Goal: Information Seeking & Learning: Learn about a topic

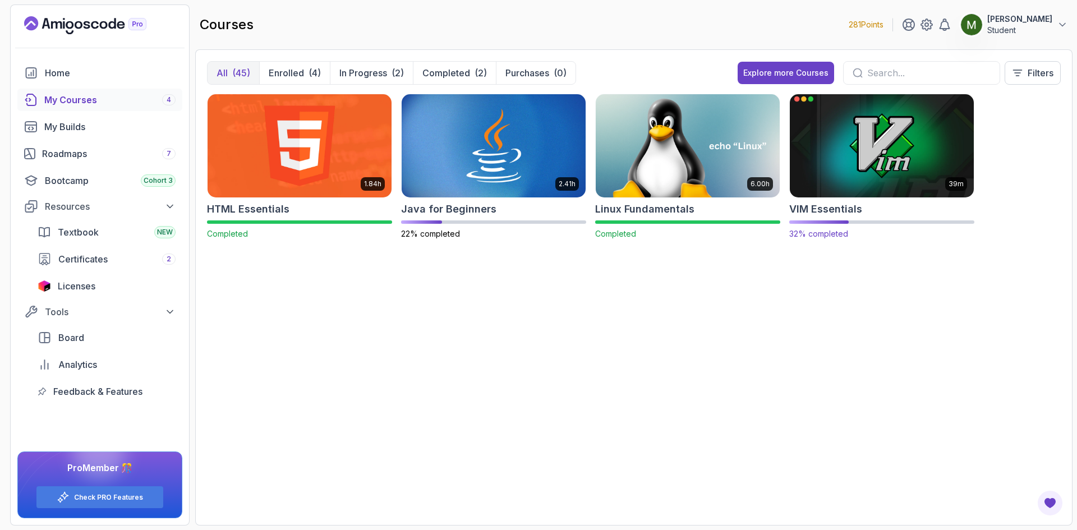
click at [865, 144] on img at bounding box center [881, 145] width 193 height 108
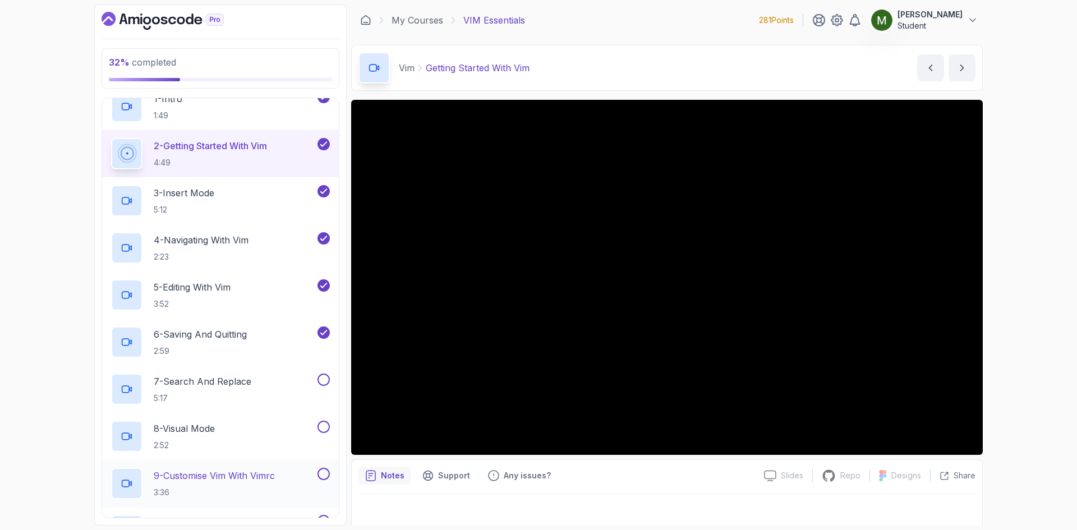
scroll to position [187, 0]
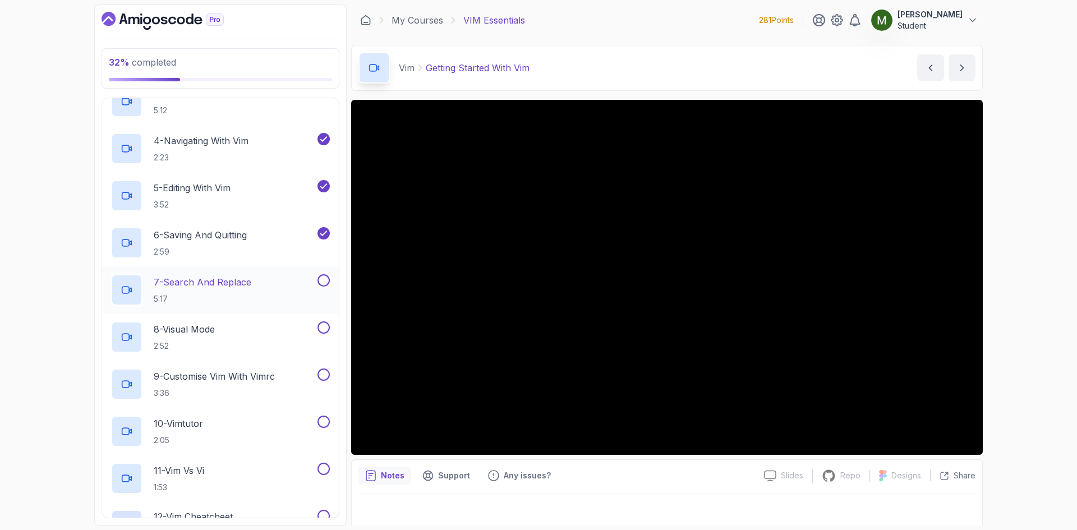
click at [266, 290] on div "7 - Search And Replace 5:17" at bounding box center [213, 289] width 204 height 31
click at [324, 276] on button at bounding box center [323, 280] width 12 height 12
click at [324, 327] on button at bounding box center [323, 327] width 12 height 12
click at [322, 331] on icon at bounding box center [324, 327] width 10 height 11
click at [248, 325] on div "8 - Visual Mode 2:52" at bounding box center [213, 336] width 204 height 31
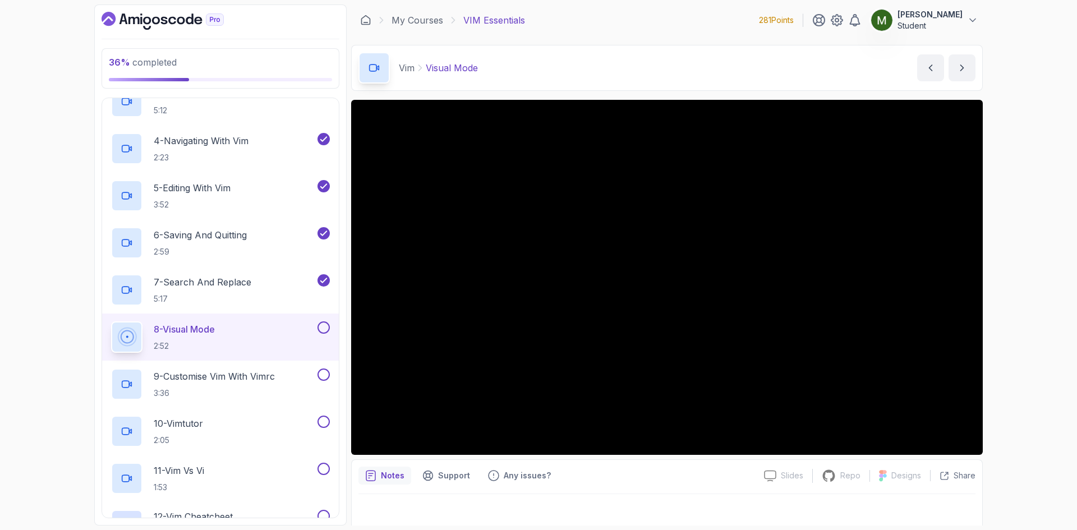
click at [322, 324] on button at bounding box center [323, 327] width 12 height 12
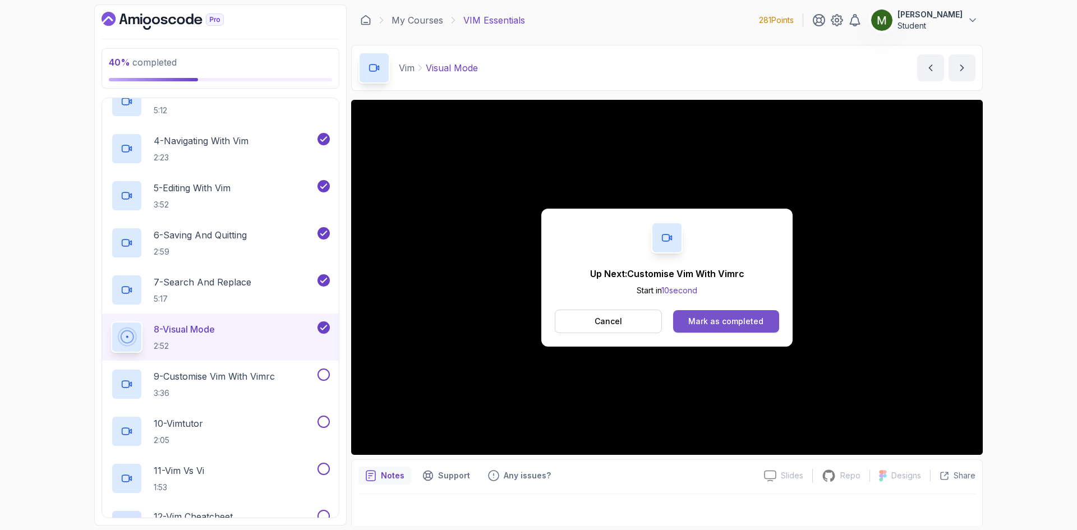
click at [723, 319] on div "Mark as completed" at bounding box center [725, 321] width 75 height 11
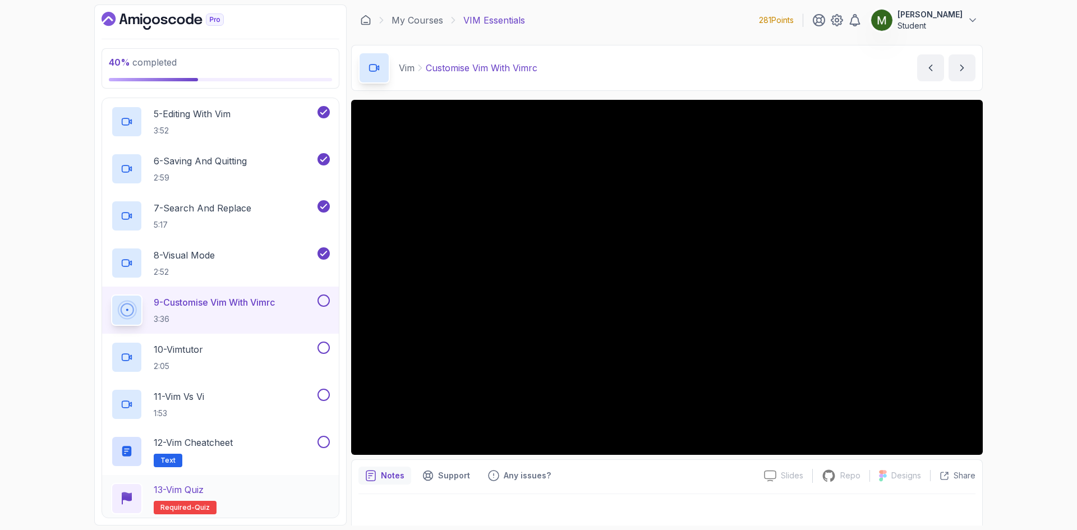
scroll to position [338, 0]
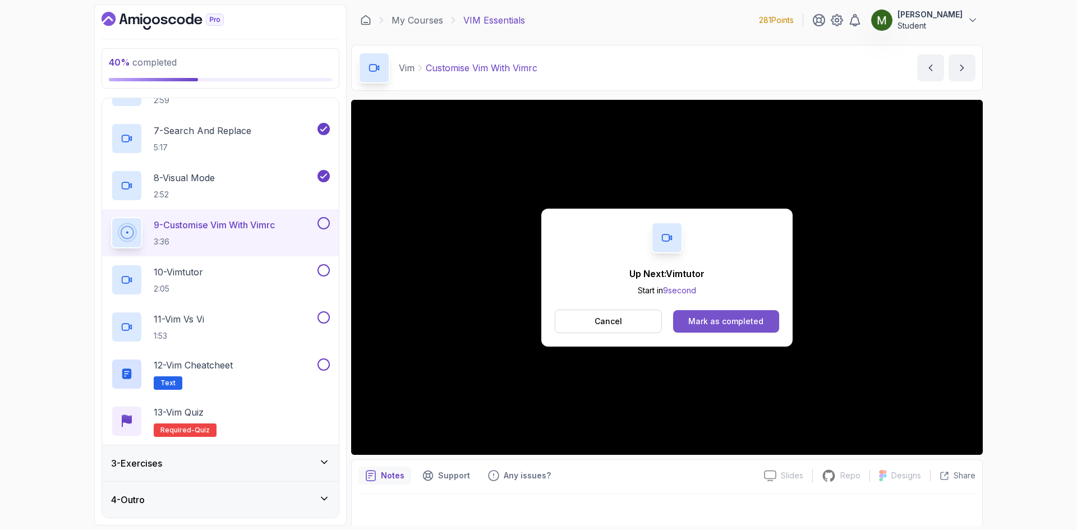
click at [716, 328] on button "Mark as completed" at bounding box center [726, 321] width 106 height 22
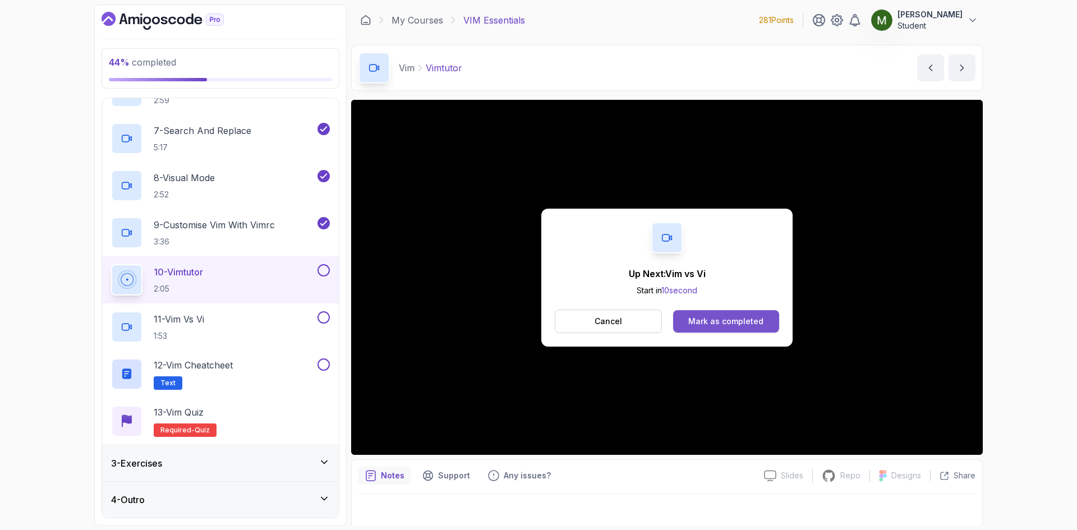
click at [698, 310] on button "Mark as completed" at bounding box center [726, 321] width 106 height 22
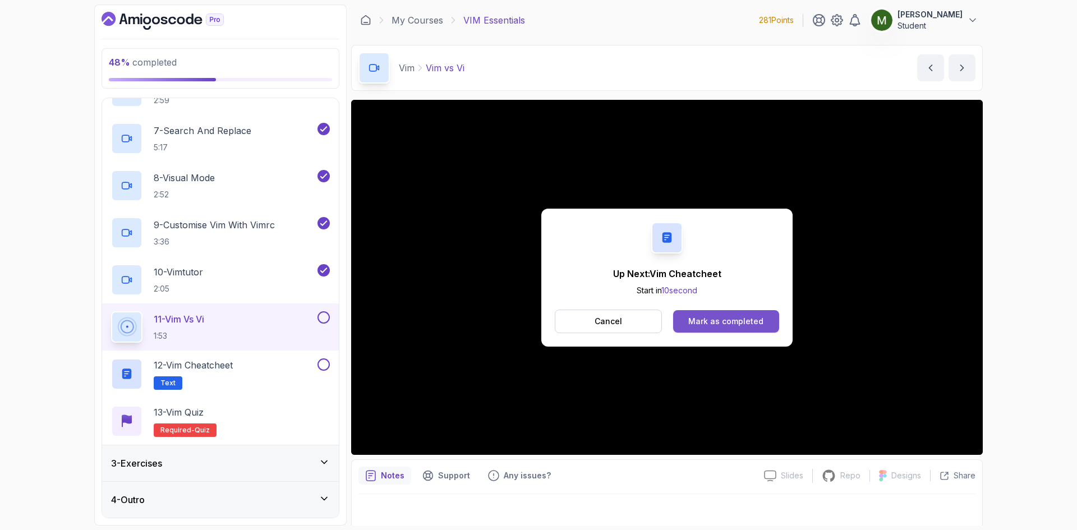
click at [712, 320] on div "Mark as completed" at bounding box center [725, 321] width 75 height 11
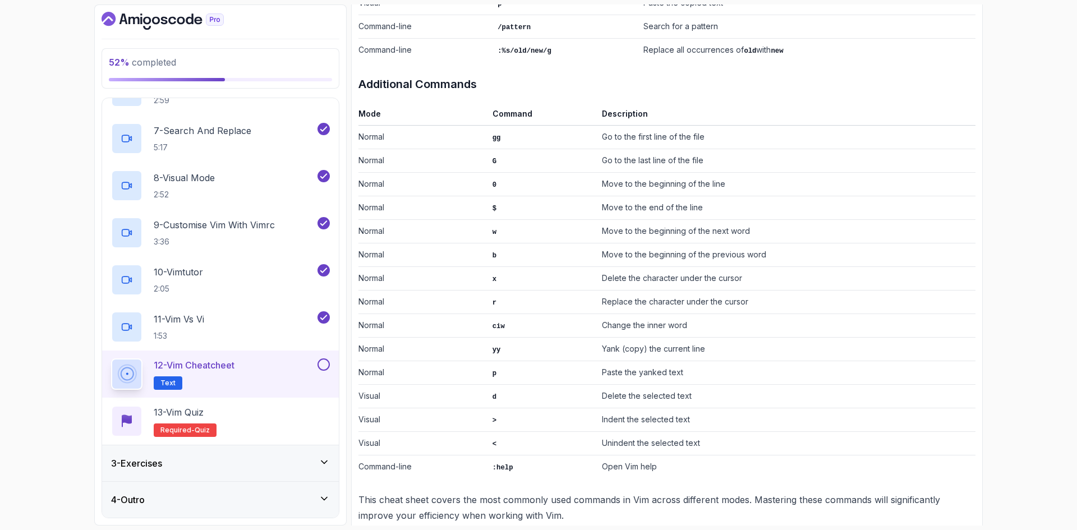
scroll to position [594, 0]
click at [320, 363] on button at bounding box center [323, 364] width 12 height 12
click at [291, 414] on div "13 - Vim Quiz Required- quiz" at bounding box center [220, 420] width 219 height 31
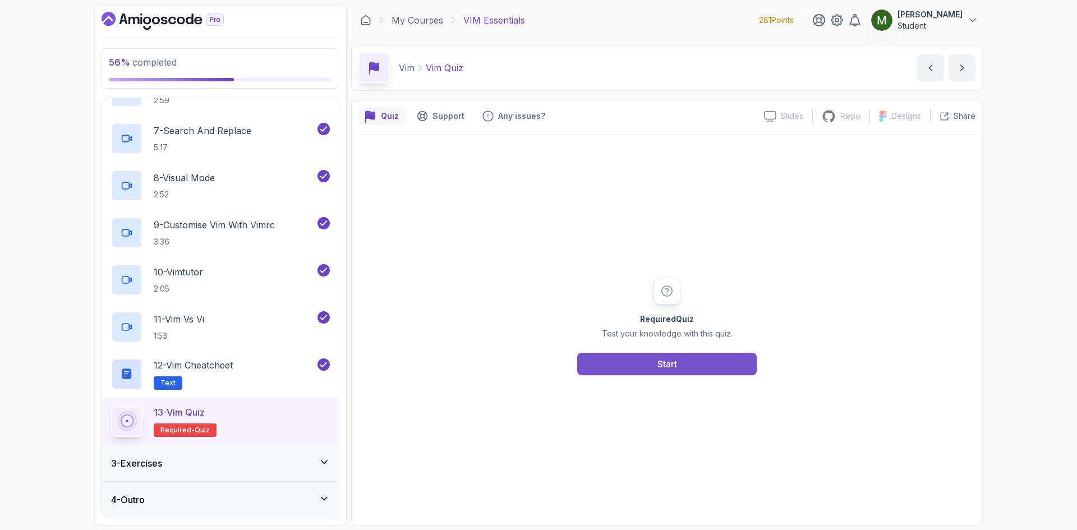
click at [619, 367] on button "Start" at bounding box center [666, 364] width 179 height 22
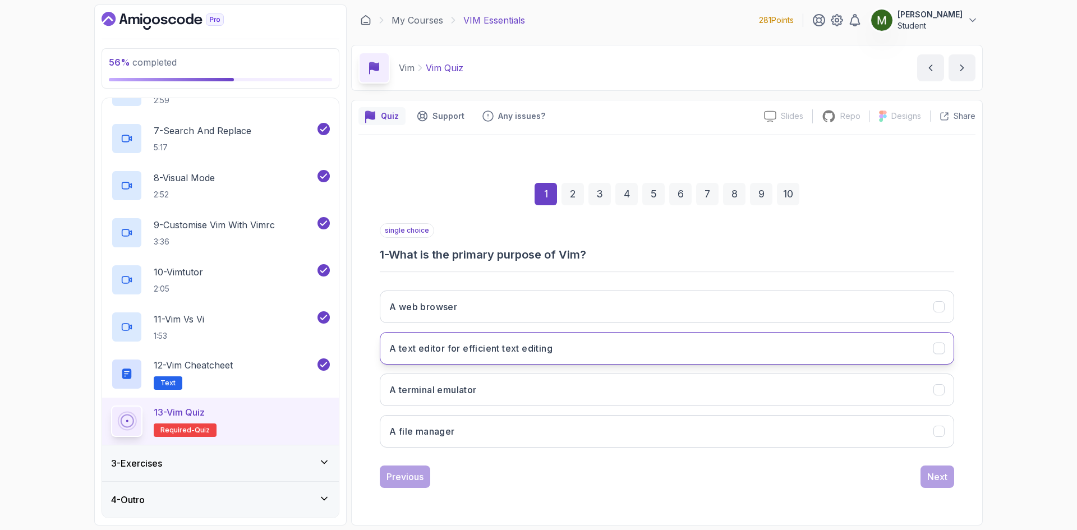
click at [463, 358] on button "A text editor for efficient text editing" at bounding box center [667, 348] width 574 height 33
click at [956, 475] on div "1 2 3 4 5 6 7 8 9 10 single choice 1 - What is the primary purpose of Vim? A we…" at bounding box center [666, 326] width 617 height 341
click at [947, 475] on div "Next" at bounding box center [937, 476] width 20 height 13
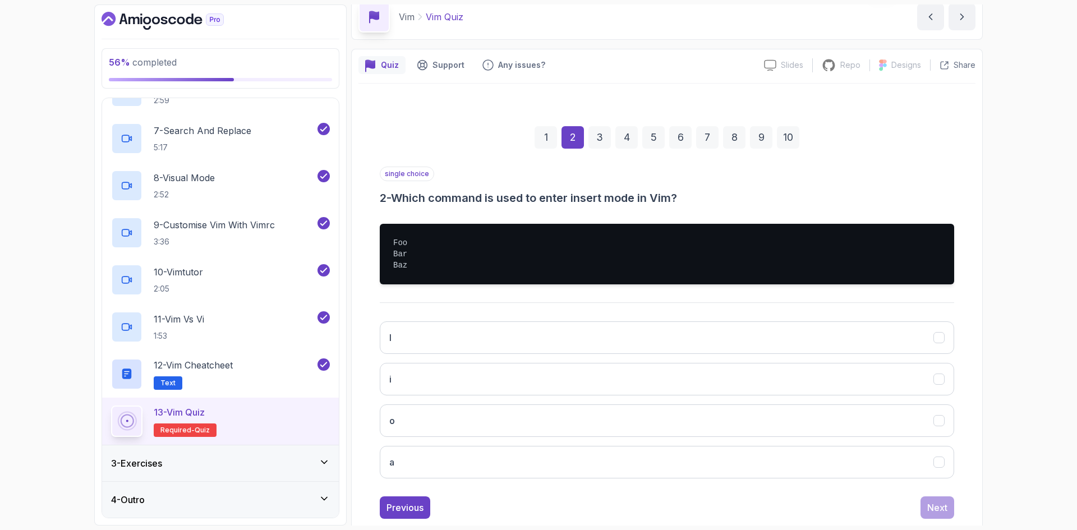
scroll to position [76, 0]
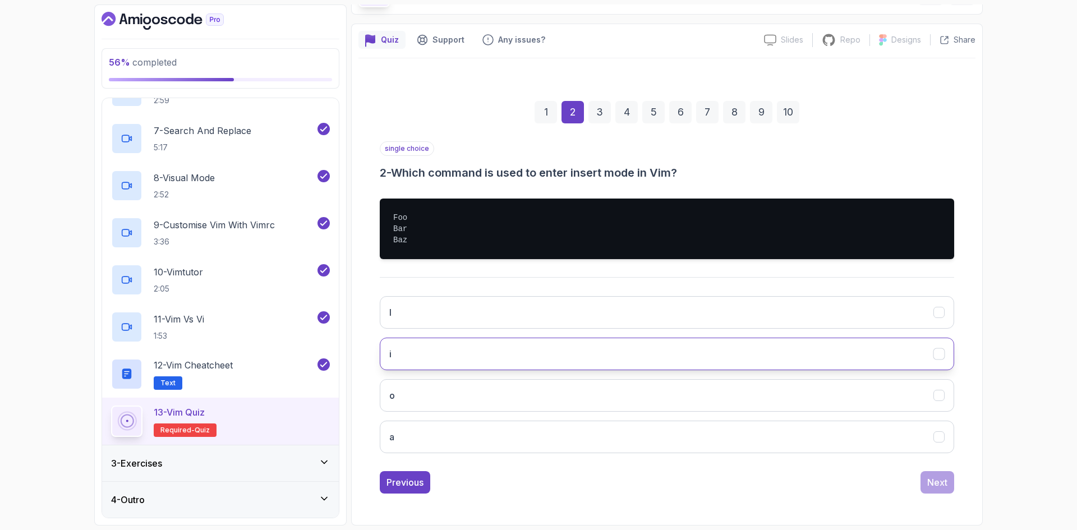
click at [448, 340] on button "i" at bounding box center [667, 354] width 574 height 33
click at [923, 476] on button "Next" at bounding box center [937, 482] width 34 height 22
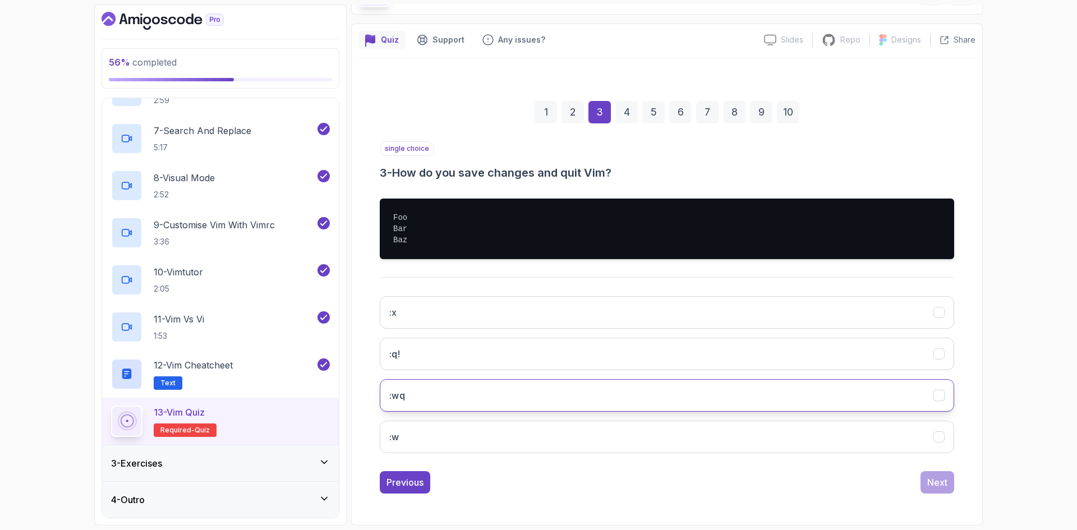
click at [422, 405] on button ":wq" at bounding box center [667, 395] width 574 height 33
click at [937, 482] on div "Next" at bounding box center [937, 482] width 20 height 13
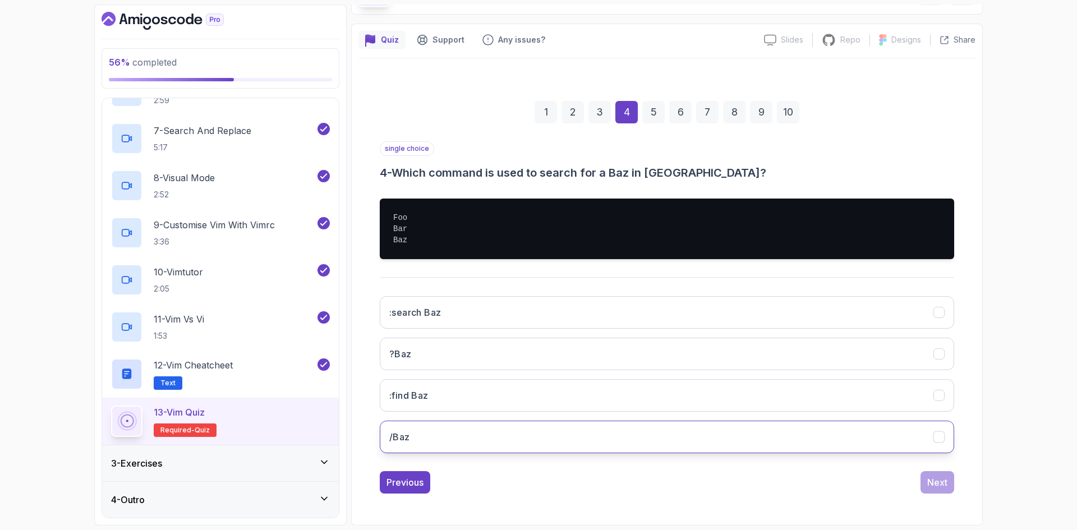
click at [426, 437] on button "/Baz" at bounding box center [667, 437] width 574 height 33
click at [935, 480] on div "Next" at bounding box center [937, 482] width 20 height 13
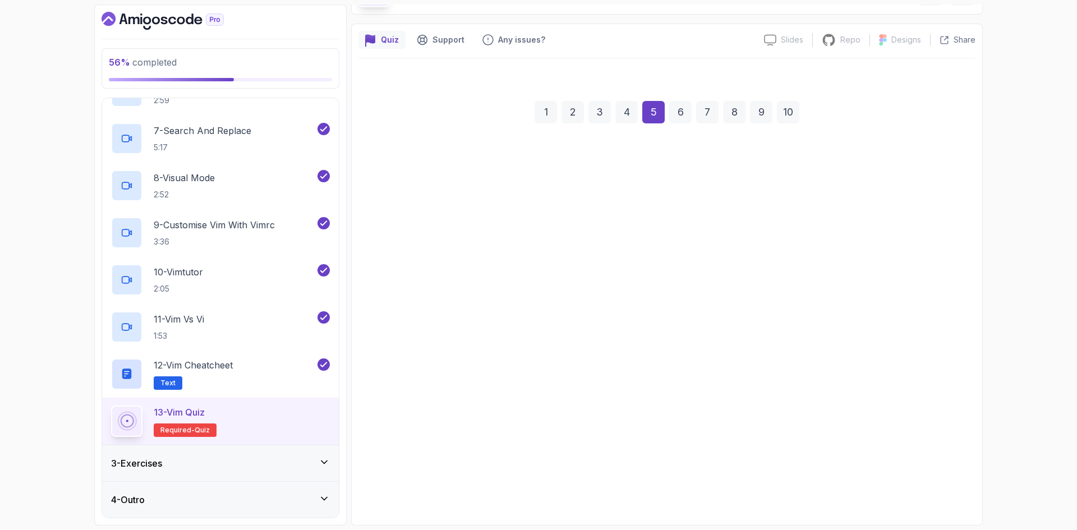
scroll to position [0, 0]
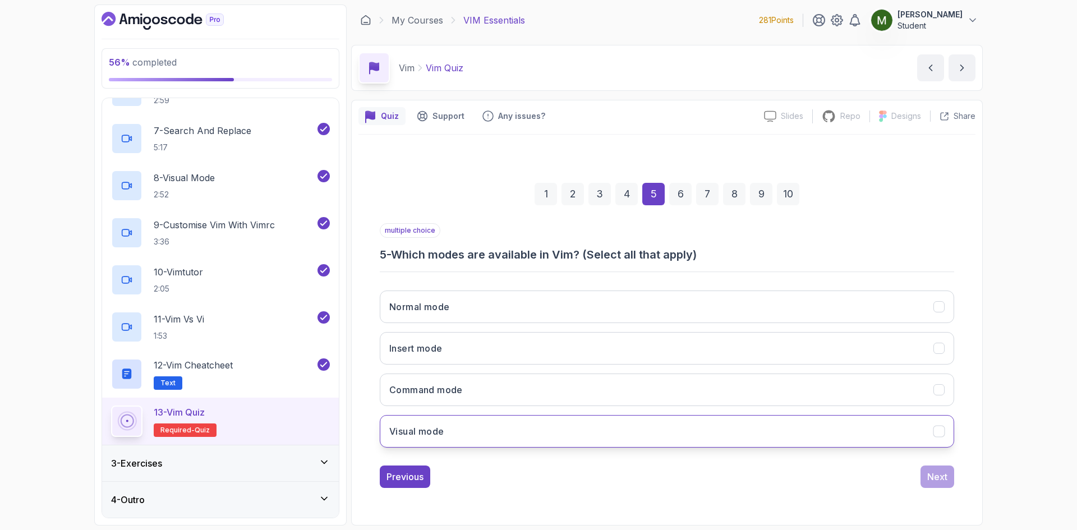
click at [443, 427] on h3 "Visual mode" at bounding box center [416, 431] width 54 height 13
click at [454, 390] on h3 "Command mode" at bounding box center [425, 389] width 73 height 13
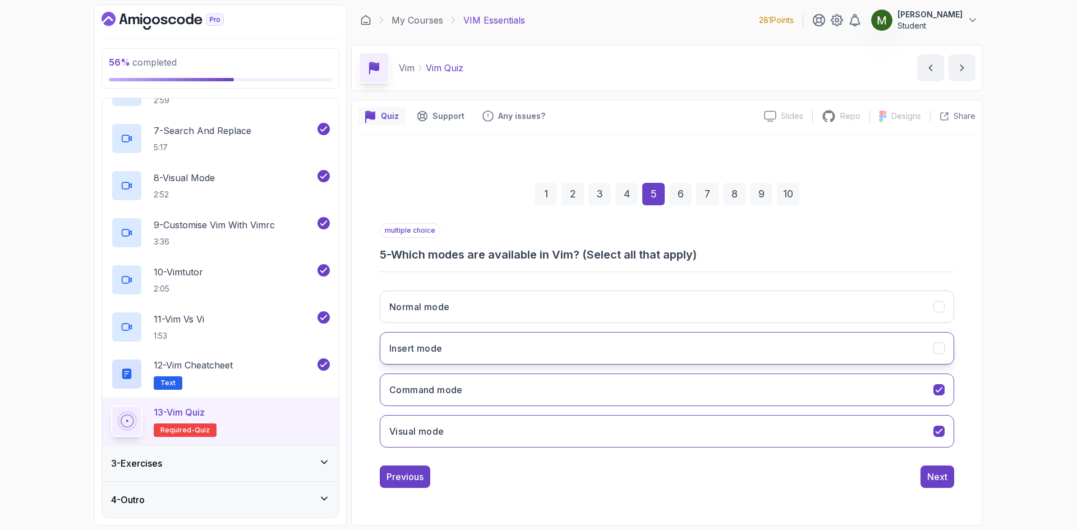
click at [448, 352] on button "Insert mode" at bounding box center [667, 348] width 574 height 33
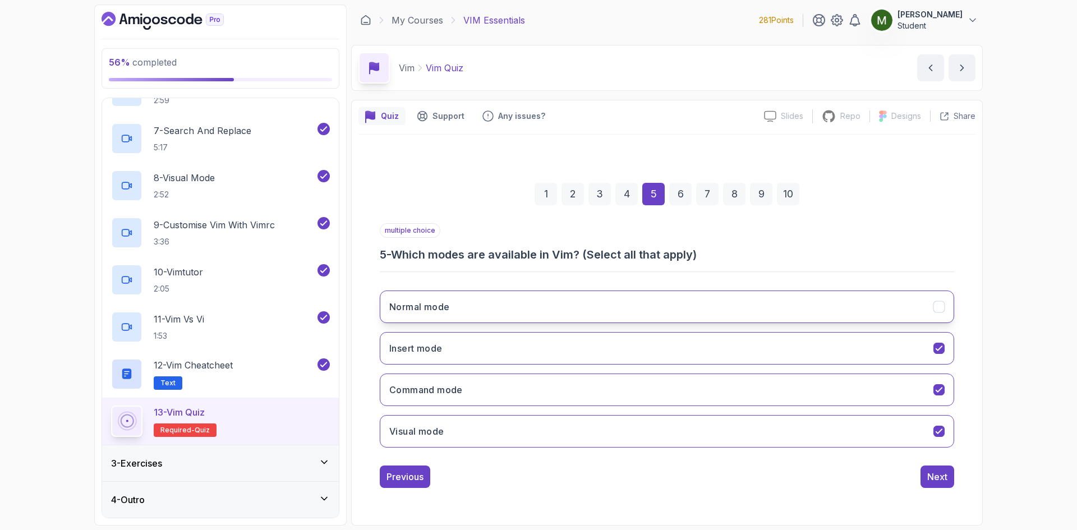
click at [434, 296] on button "Normal mode" at bounding box center [667, 307] width 574 height 33
click at [942, 469] on button "Next" at bounding box center [937, 476] width 34 height 22
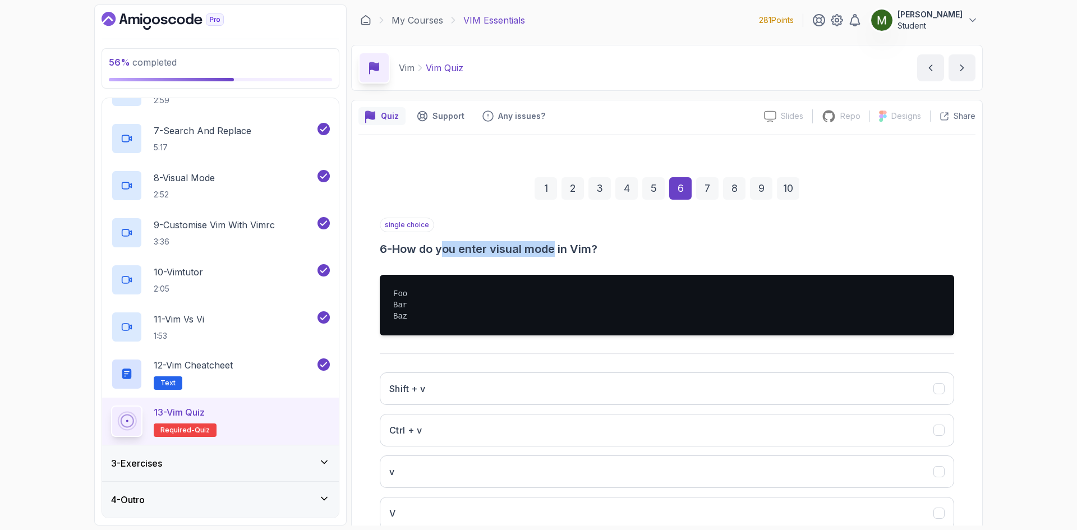
drag, startPoint x: 459, startPoint y: 247, endPoint x: 574, endPoint y: 253, distance: 115.7
click at [570, 253] on h3 "6 - How do you enter visual mode in Vim?" at bounding box center [667, 249] width 574 height 16
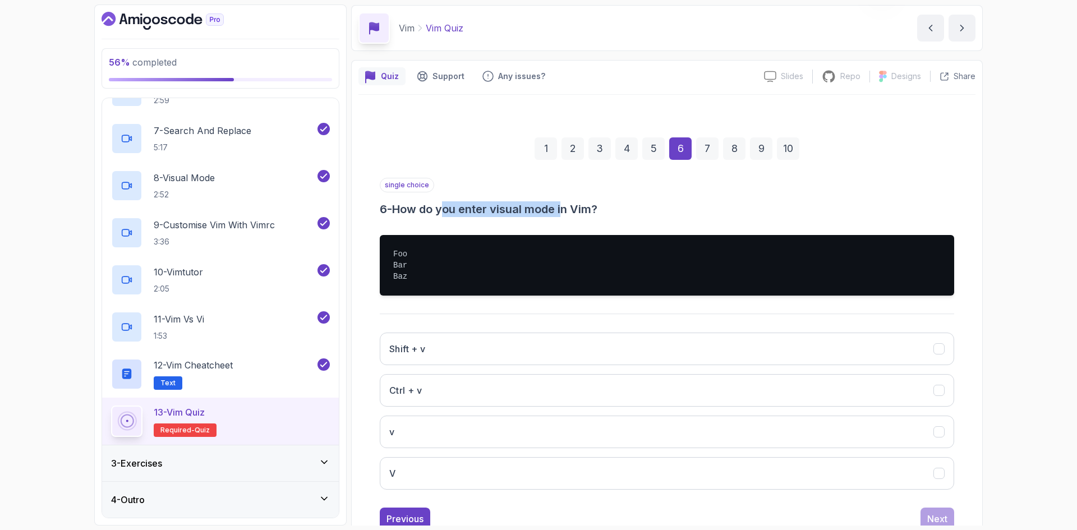
scroll to position [76, 0]
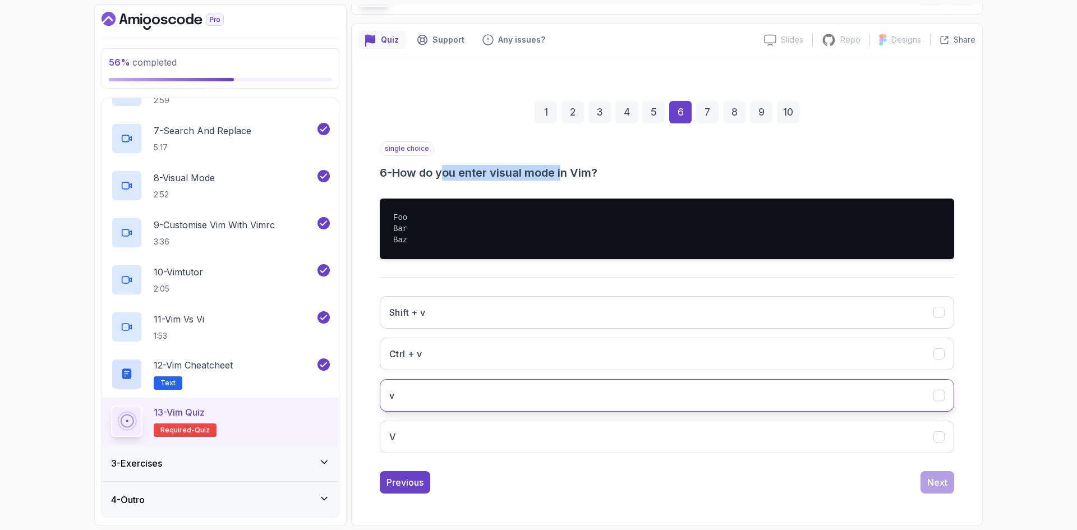
click at [418, 402] on button "v" at bounding box center [667, 395] width 574 height 33
click at [933, 479] on div "Next" at bounding box center [937, 482] width 20 height 13
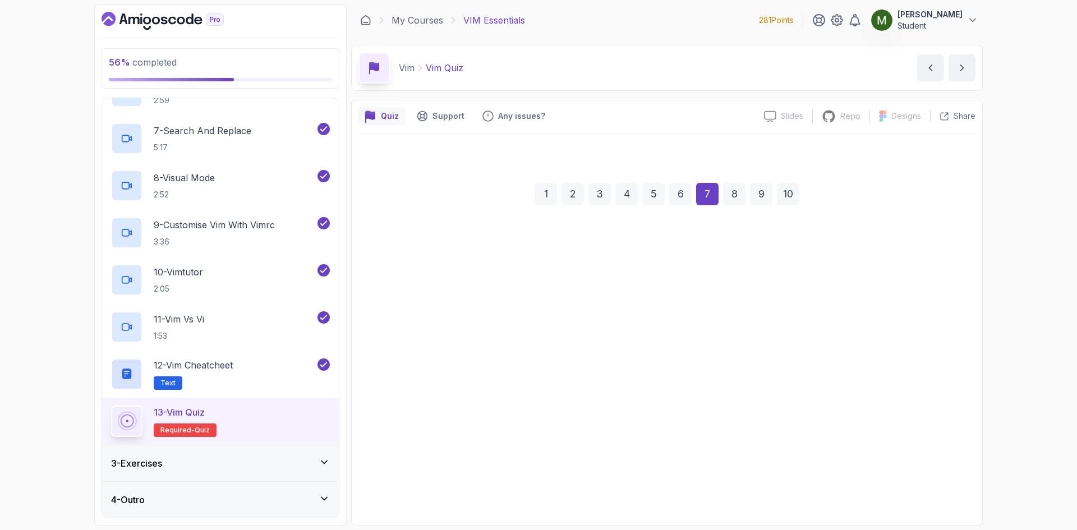
scroll to position [0, 0]
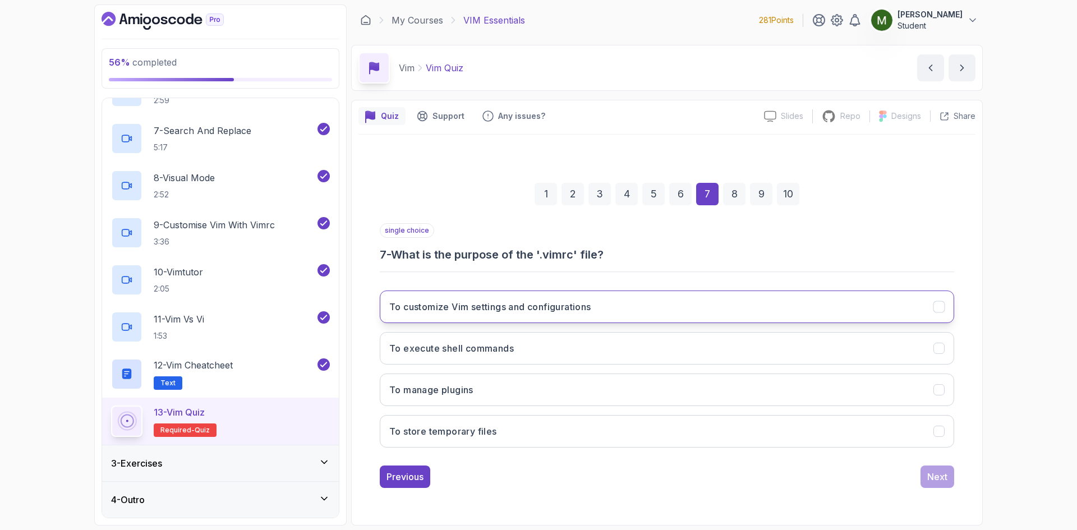
click at [512, 307] on h3 "To customize Vim settings and configurations" at bounding box center [490, 306] width 202 height 13
click at [925, 471] on button "Next" at bounding box center [937, 476] width 34 height 22
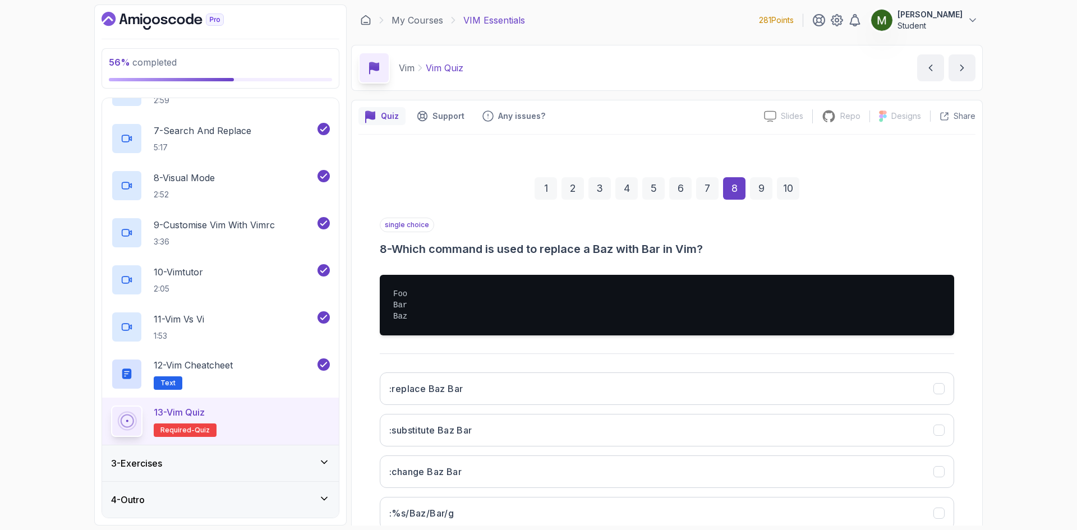
scroll to position [76, 0]
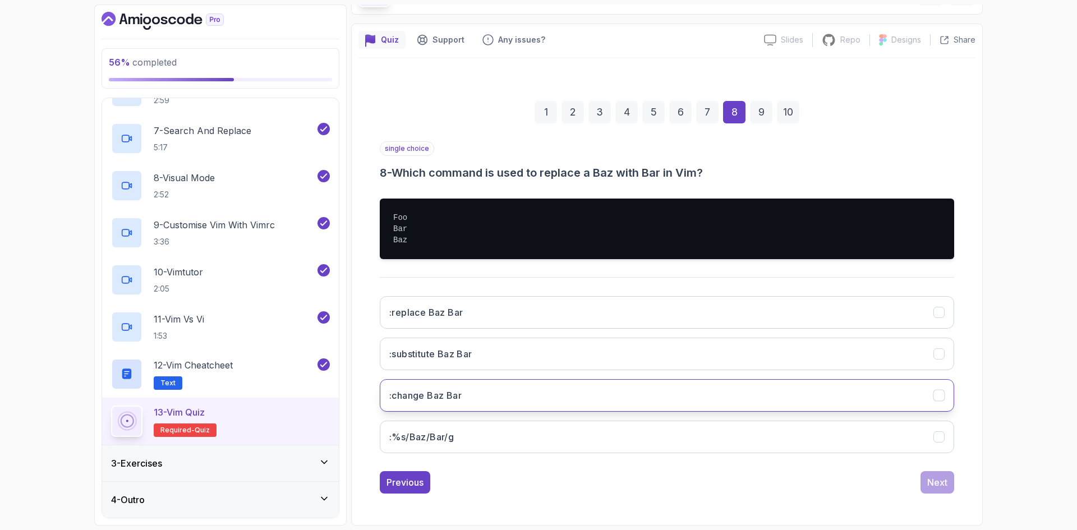
click at [426, 393] on h3 ":change Baz Bar" at bounding box center [425, 395] width 72 height 13
click at [933, 478] on div "Next" at bounding box center [937, 482] width 20 height 13
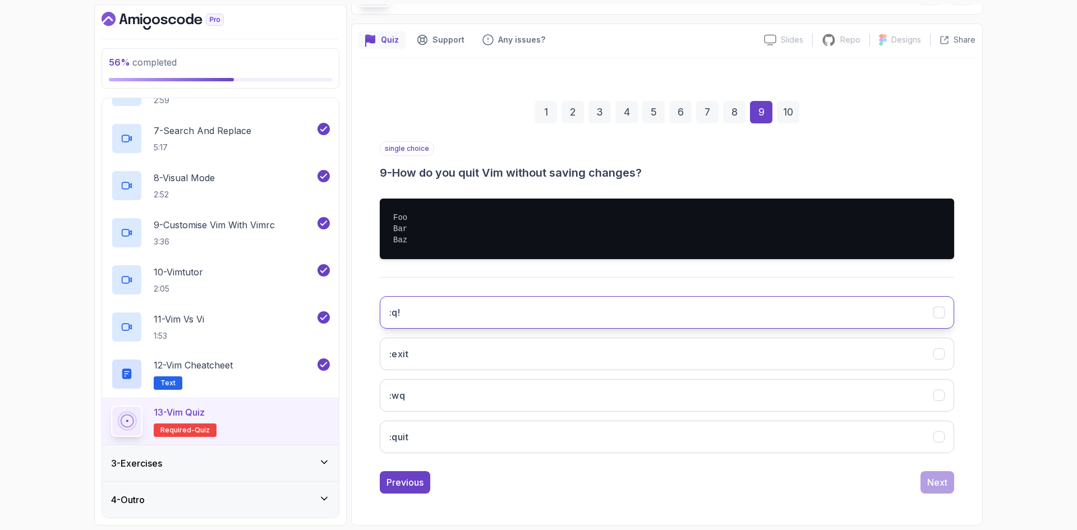
click at [417, 317] on button ":q!" at bounding box center [667, 312] width 574 height 33
click at [935, 484] on div "Next" at bounding box center [937, 482] width 20 height 13
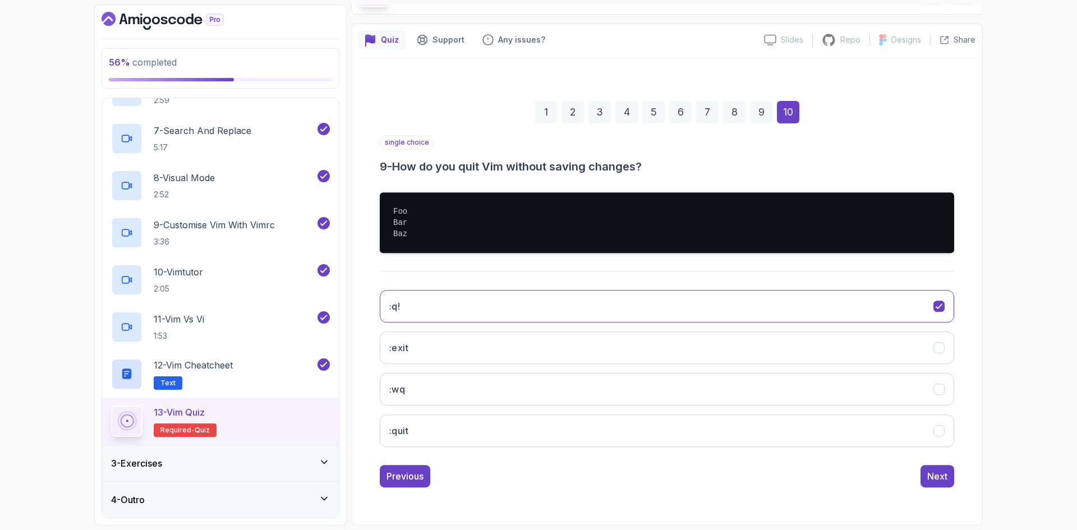
scroll to position [0, 0]
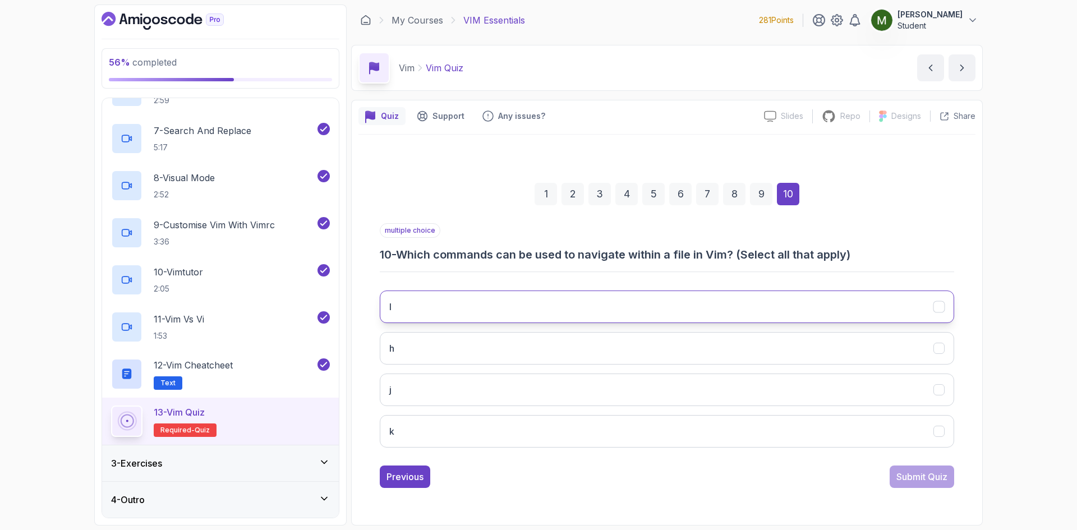
click at [472, 320] on button "l" at bounding box center [667, 307] width 574 height 33
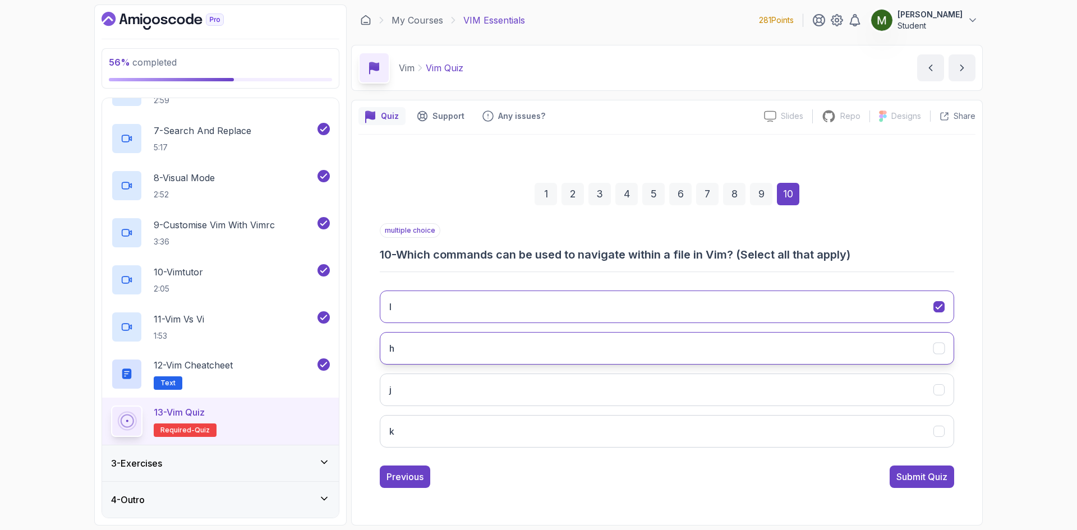
click at [473, 348] on button "h" at bounding box center [667, 348] width 574 height 33
click at [475, 399] on button "j" at bounding box center [667, 390] width 574 height 33
click at [492, 433] on button "k" at bounding box center [667, 431] width 574 height 33
click at [906, 474] on div "Submit Quiz" at bounding box center [921, 476] width 51 height 13
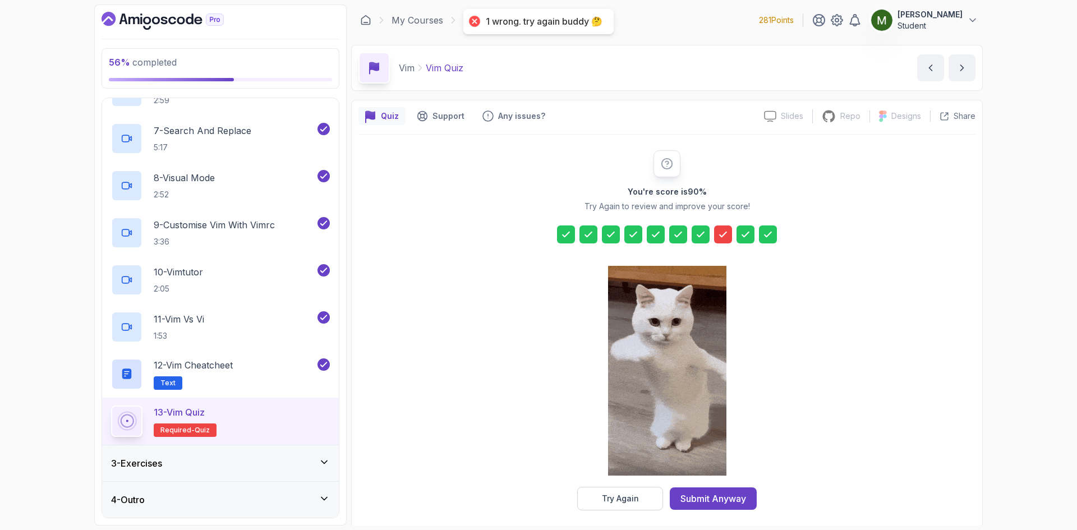
click at [719, 232] on icon at bounding box center [722, 234] width 11 height 11
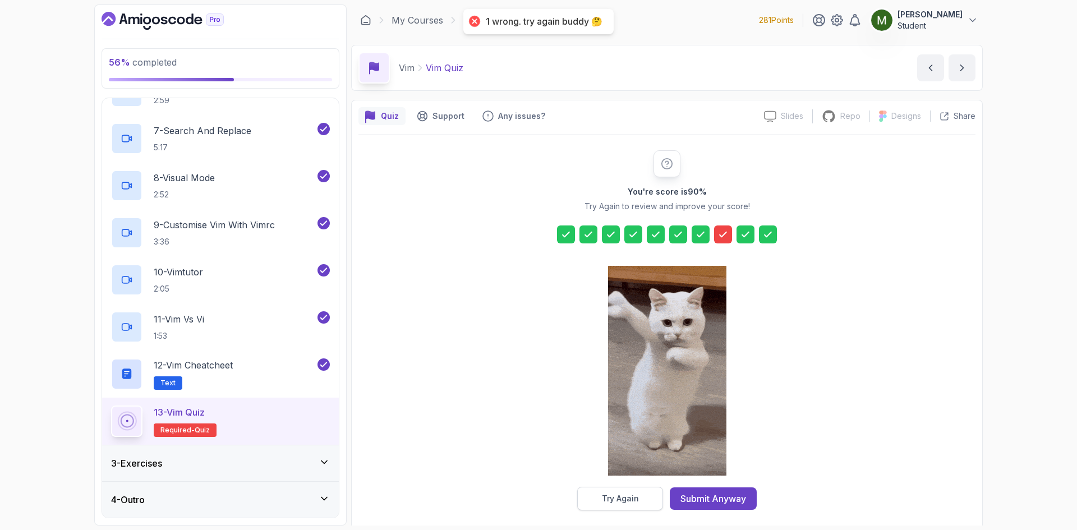
click at [637, 499] on div "Try Again" at bounding box center [620, 498] width 37 height 11
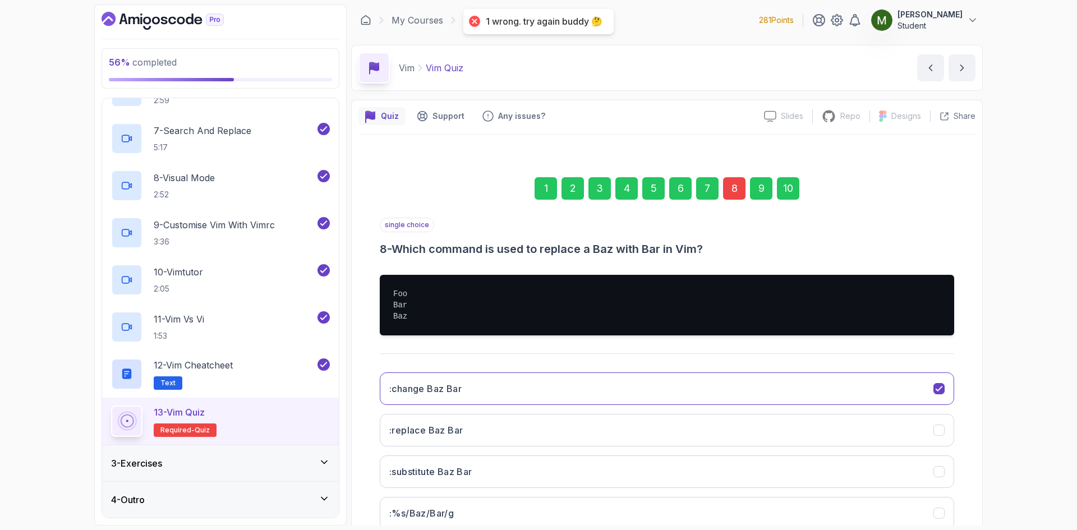
click at [733, 188] on div "8" at bounding box center [734, 188] width 22 height 22
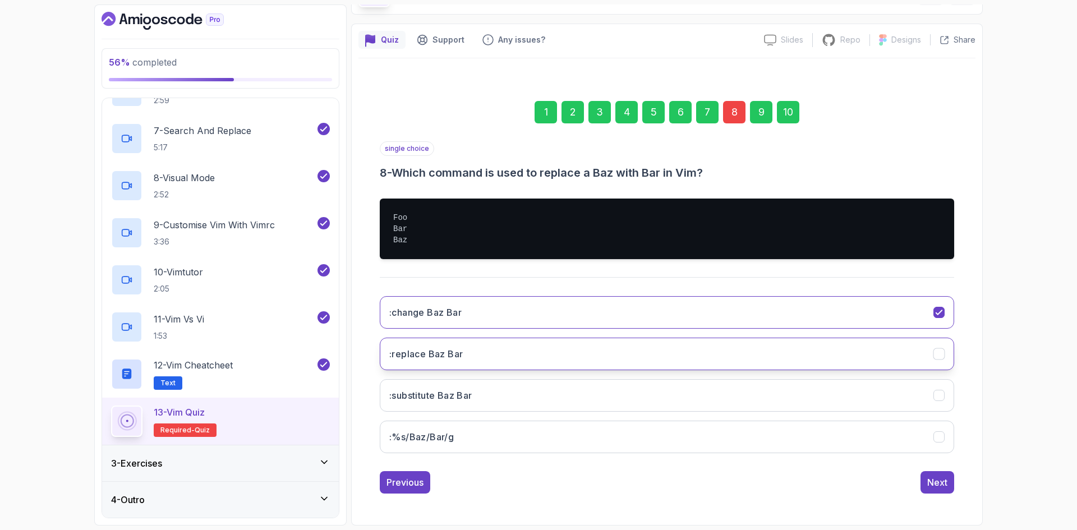
click at [600, 354] on button ":replace Baz Bar" at bounding box center [667, 354] width 574 height 33
click at [944, 486] on div "Next" at bounding box center [937, 482] width 20 height 13
click at [785, 113] on div "10" at bounding box center [788, 112] width 22 height 22
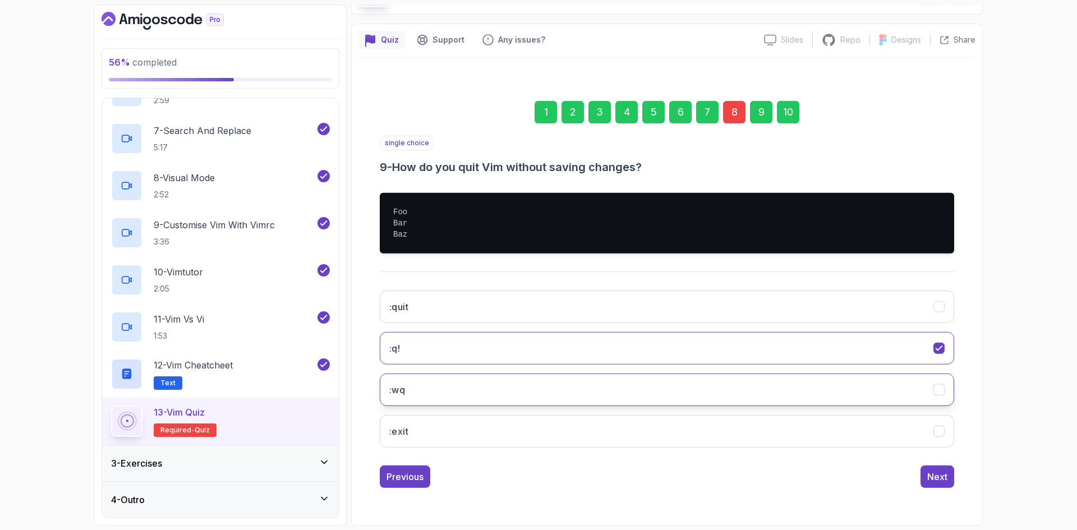
scroll to position [0, 0]
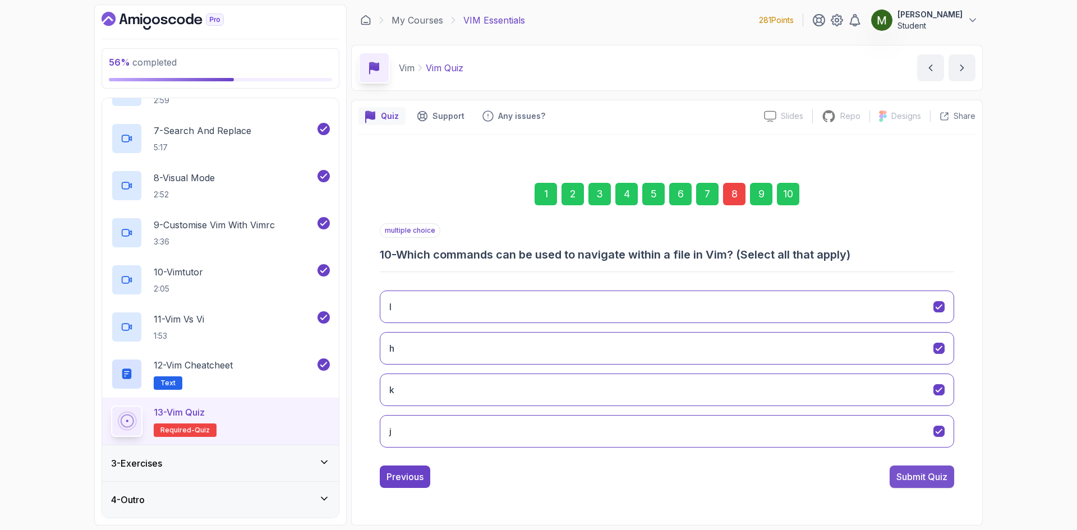
click at [930, 467] on button "Submit Quiz" at bounding box center [921, 476] width 64 height 22
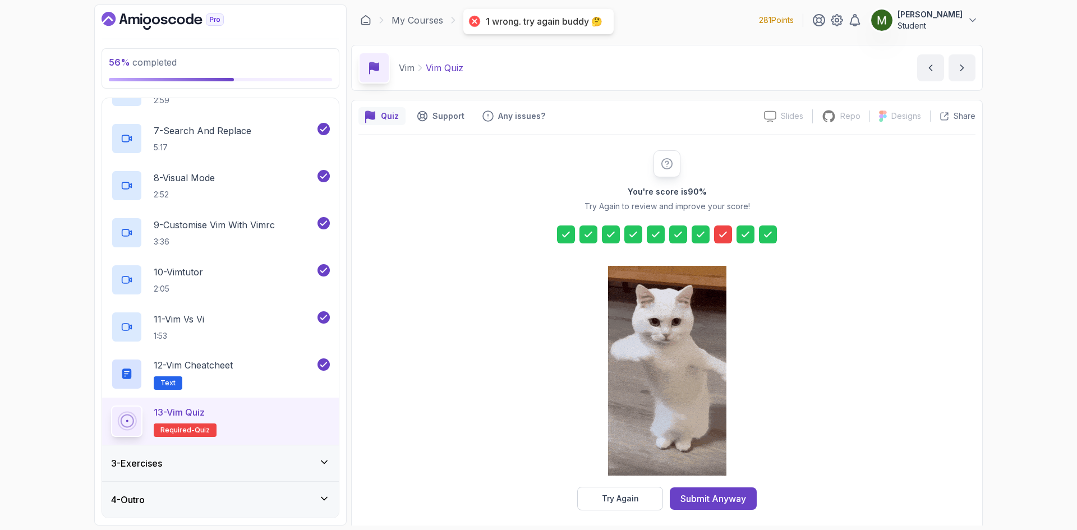
click at [718, 234] on icon at bounding box center [722, 234] width 11 height 11
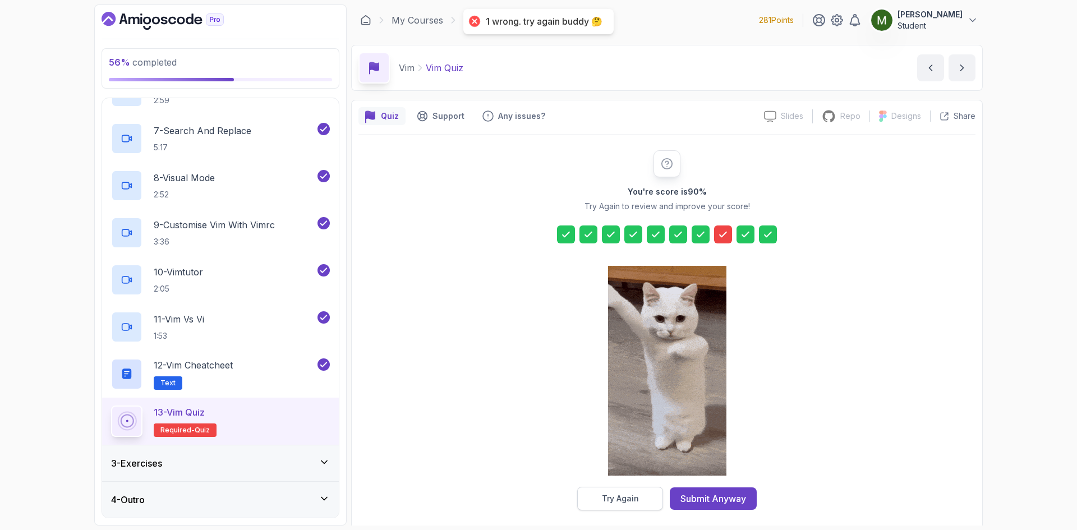
click at [618, 495] on div "Try Again" at bounding box center [620, 498] width 37 height 11
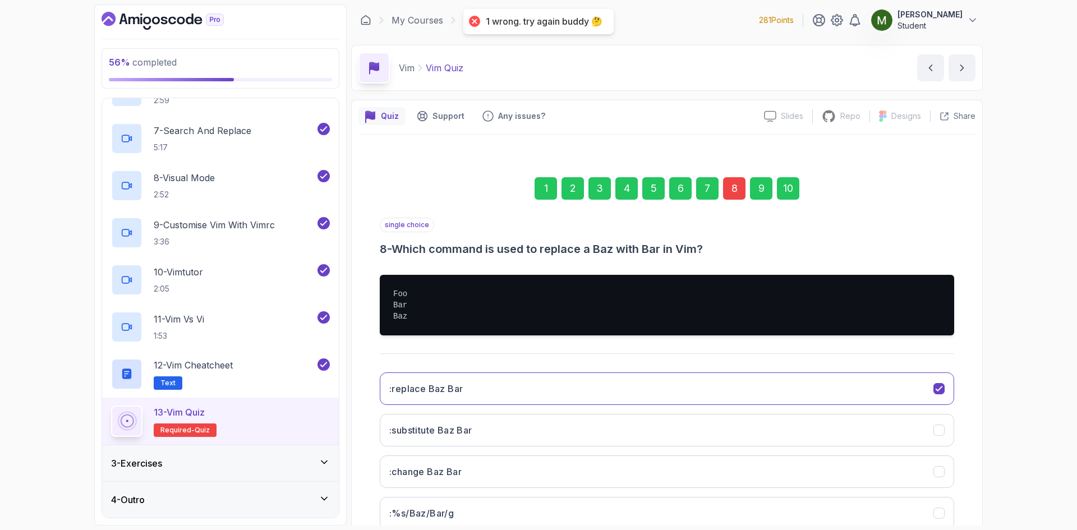
click at [734, 187] on div "8" at bounding box center [734, 188] width 22 height 22
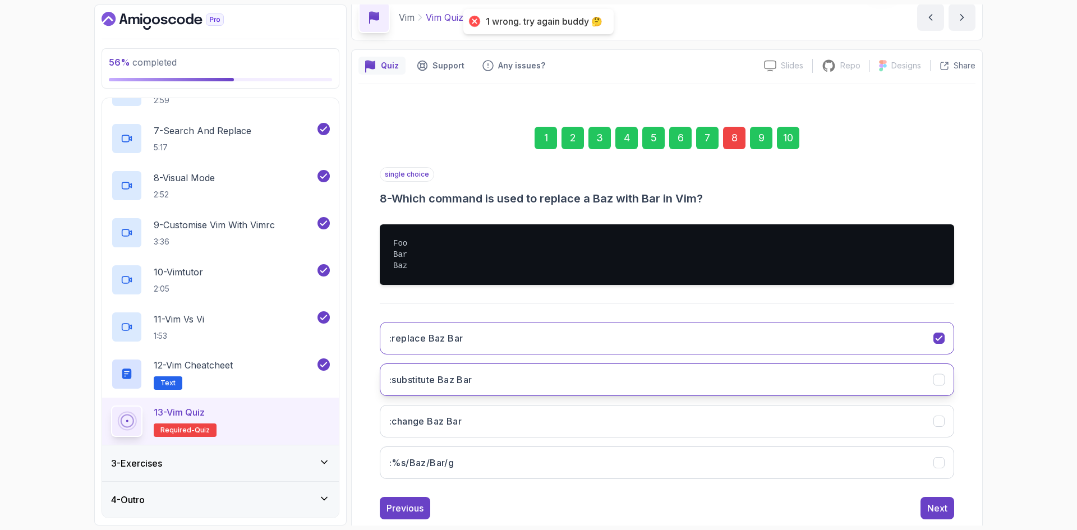
scroll to position [76, 0]
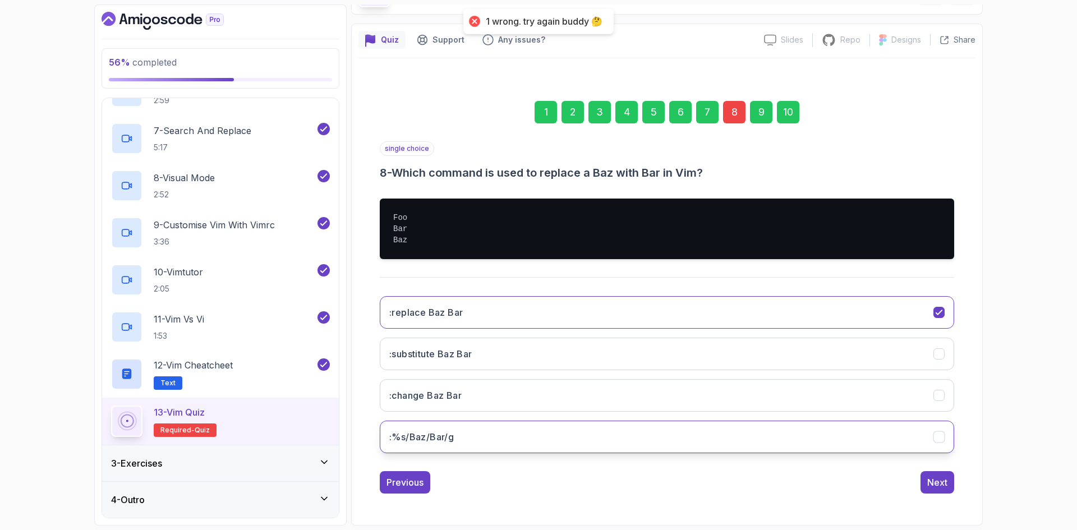
click at [463, 428] on button ":%s/Baz/Bar/g" at bounding box center [667, 437] width 574 height 33
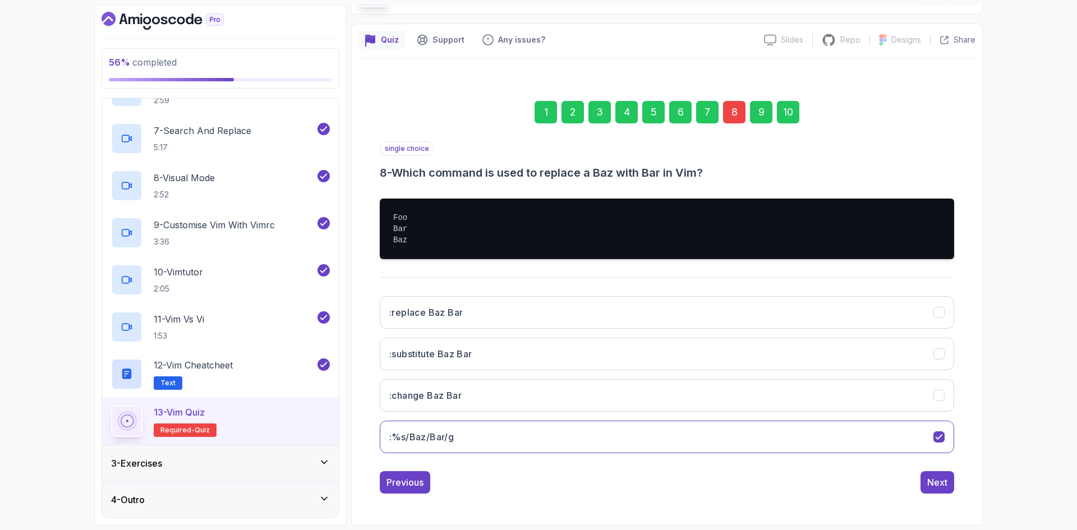
click at [797, 121] on div "10" at bounding box center [788, 112] width 22 height 22
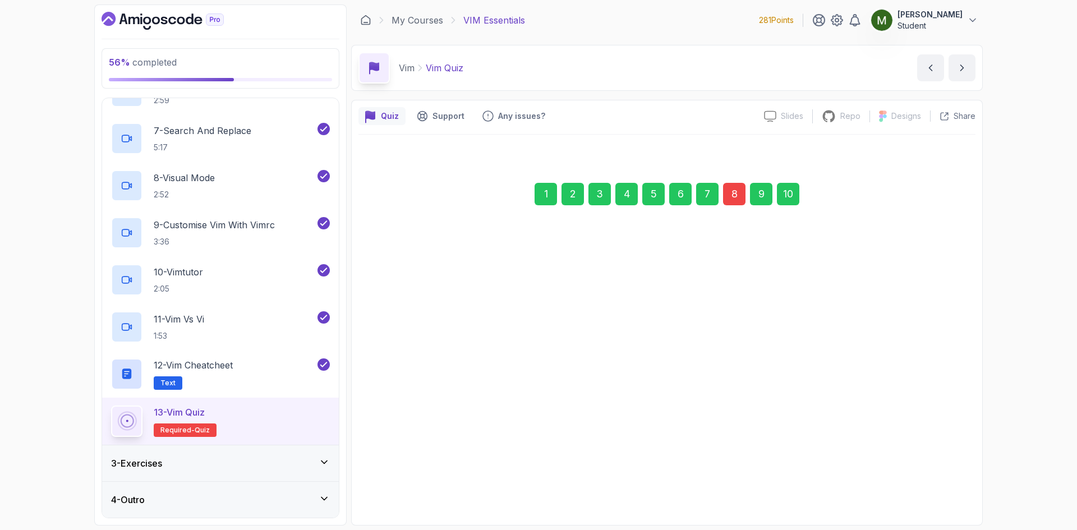
scroll to position [0, 0]
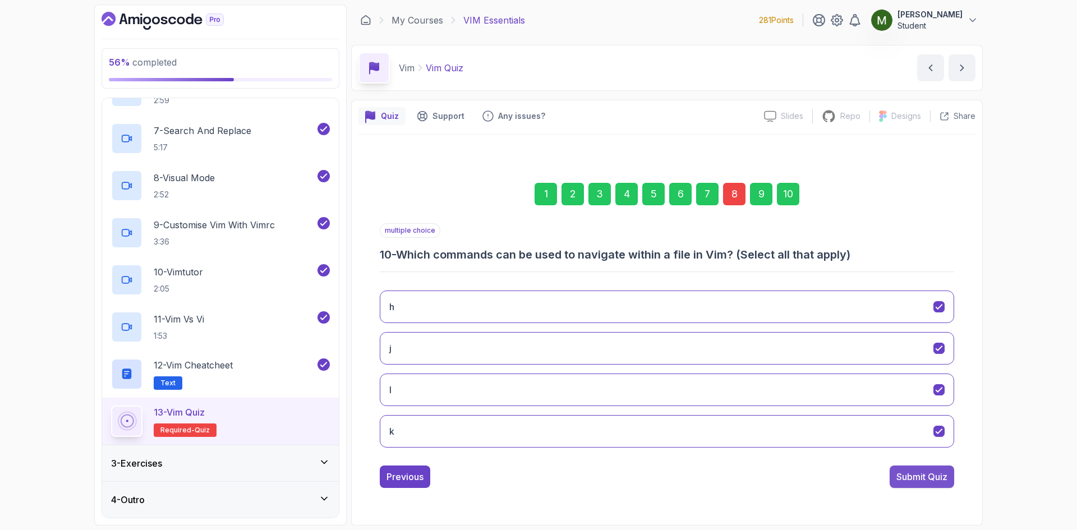
click at [913, 473] on div "Submit Quiz" at bounding box center [921, 476] width 51 height 13
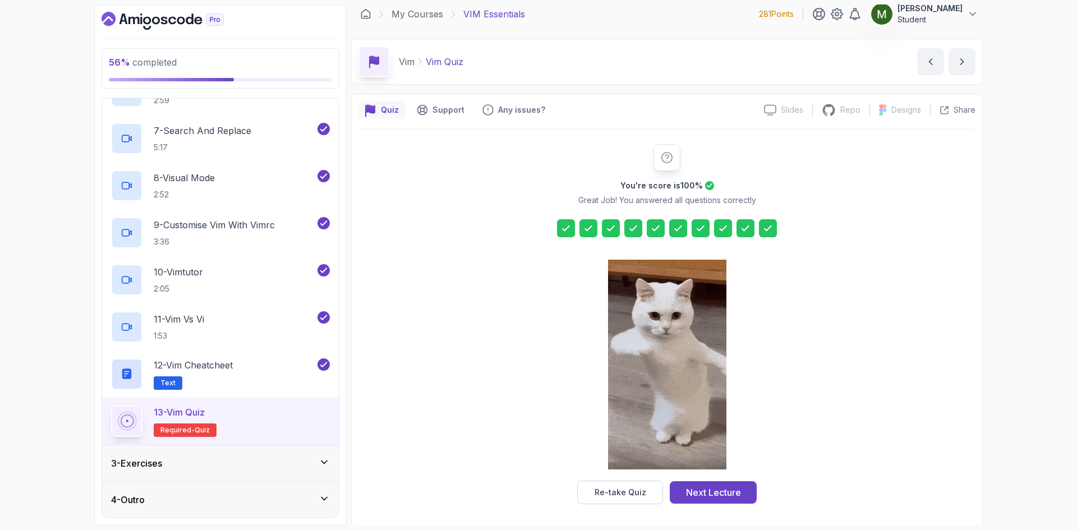
scroll to position [8, 0]
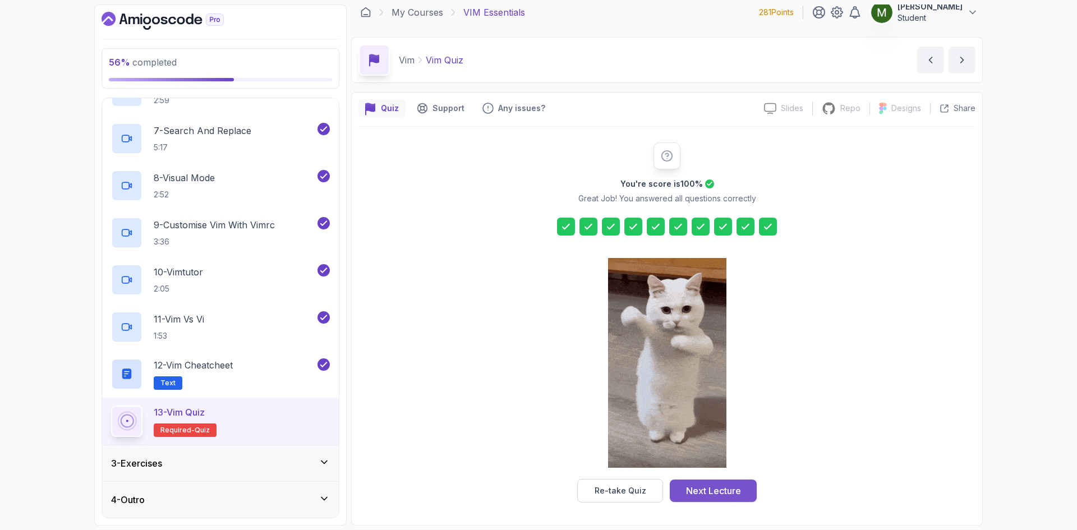
click at [734, 487] on div "Next Lecture" at bounding box center [713, 490] width 55 height 13
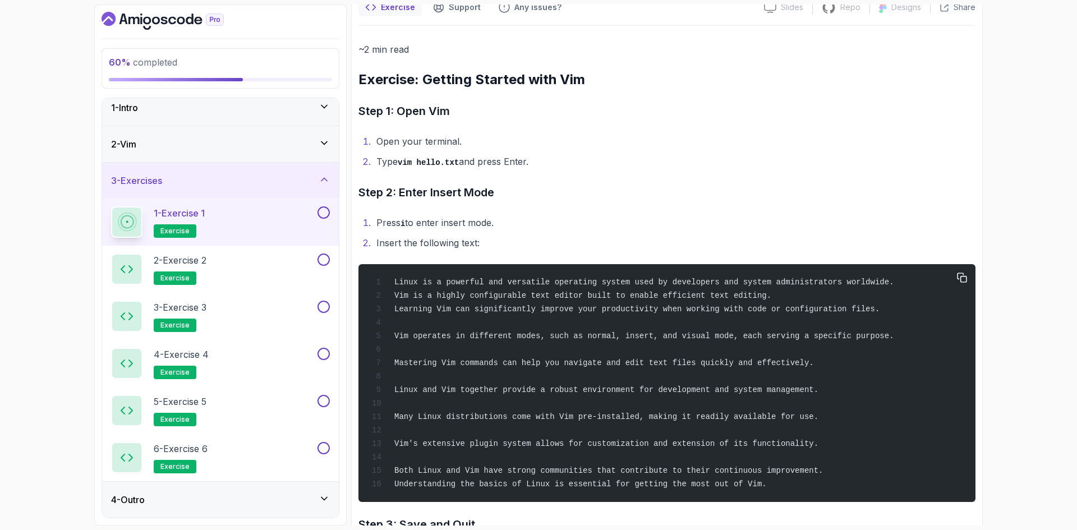
scroll to position [280, 0]
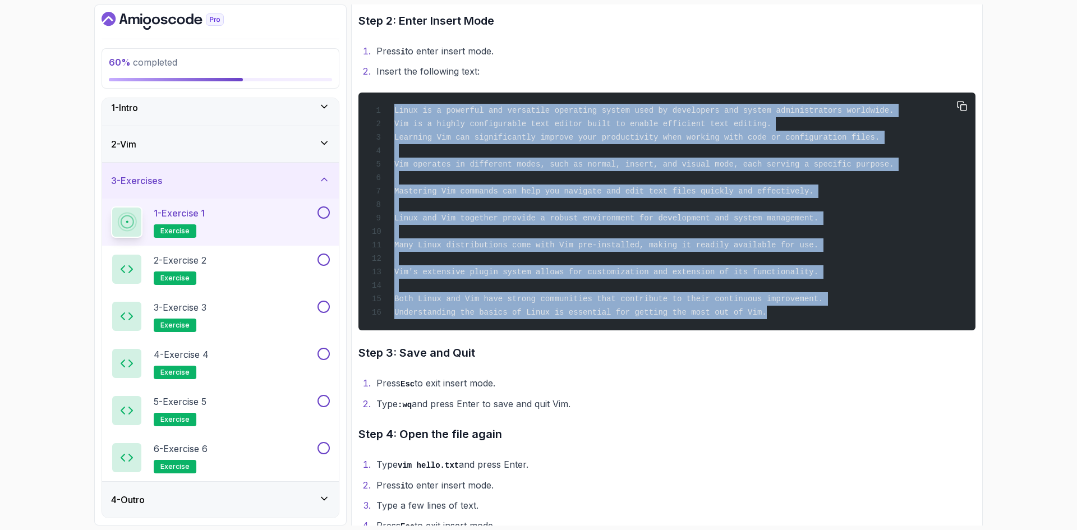
drag, startPoint x: 744, startPoint y: 324, endPoint x: 424, endPoint y: 102, distance: 389.6
click at [397, 109] on div "Linux is a powerful and versatile operating system used by developers and syste…" at bounding box center [666, 211] width 599 height 224
click at [964, 104] on icon "button" at bounding box center [961, 106] width 9 height 9
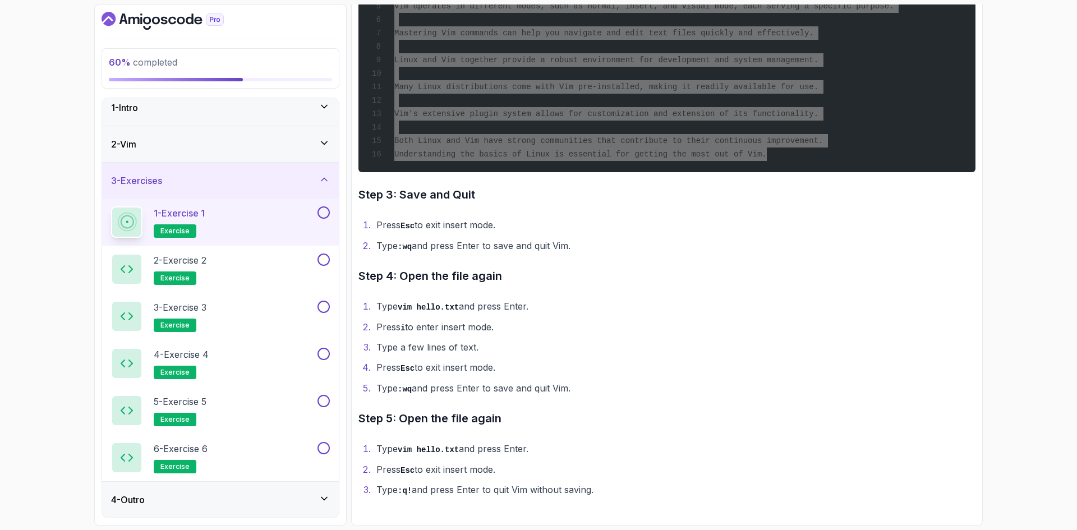
scroll to position [167, 0]
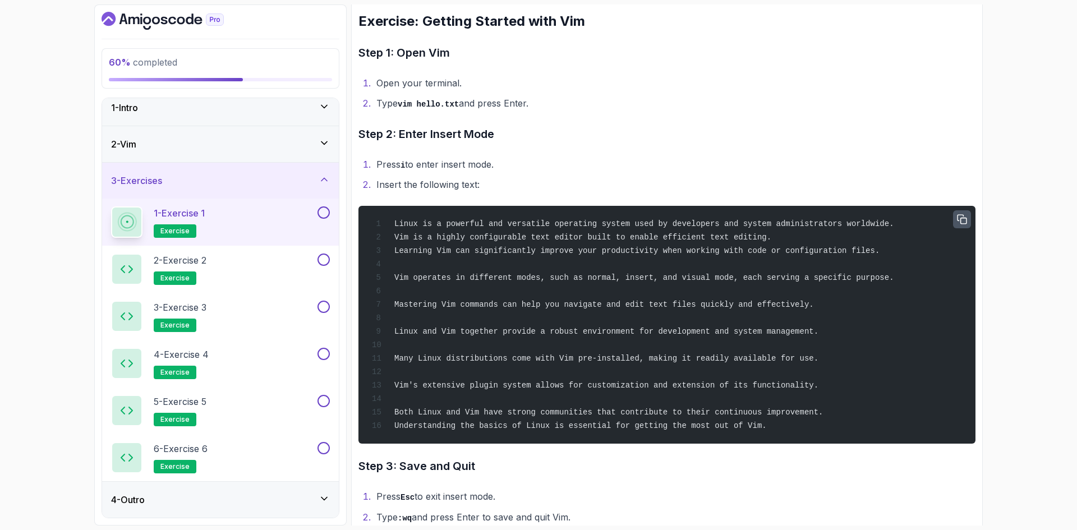
click at [394, 222] on span "Linux is a powerful and versatile operating system used by developers and syste…" at bounding box center [644, 223] width 500 height 9
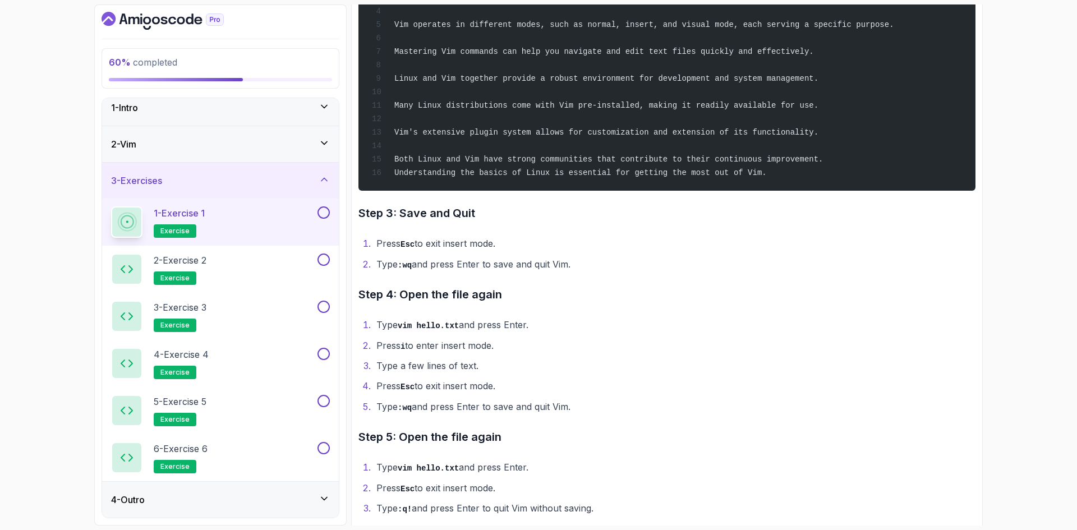
scroll to position [448, 0]
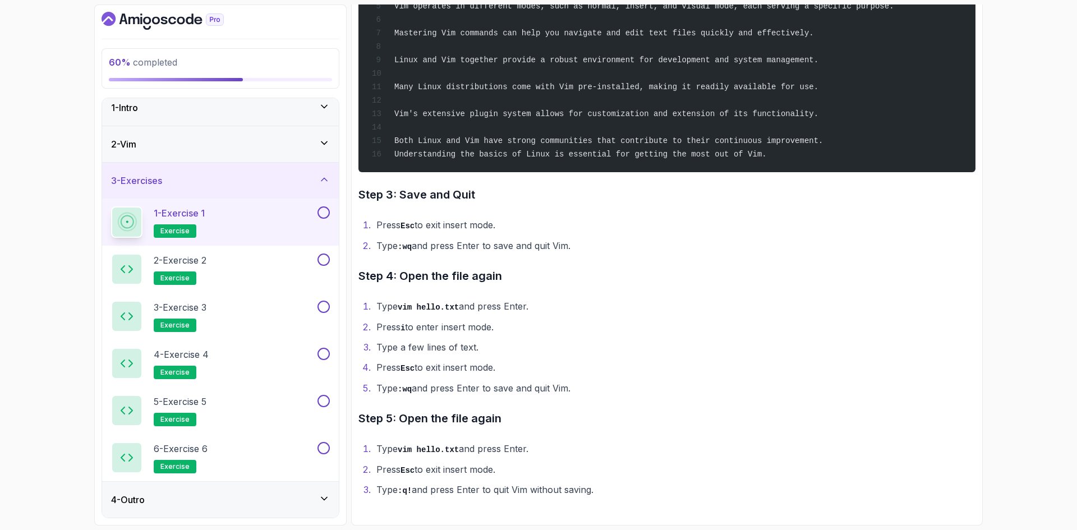
click at [325, 210] on button at bounding box center [323, 212] width 12 height 12
click at [263, 260] on div "2 - Exercise 2 exercise" at bounding box center [213, 268] width 204 height 31
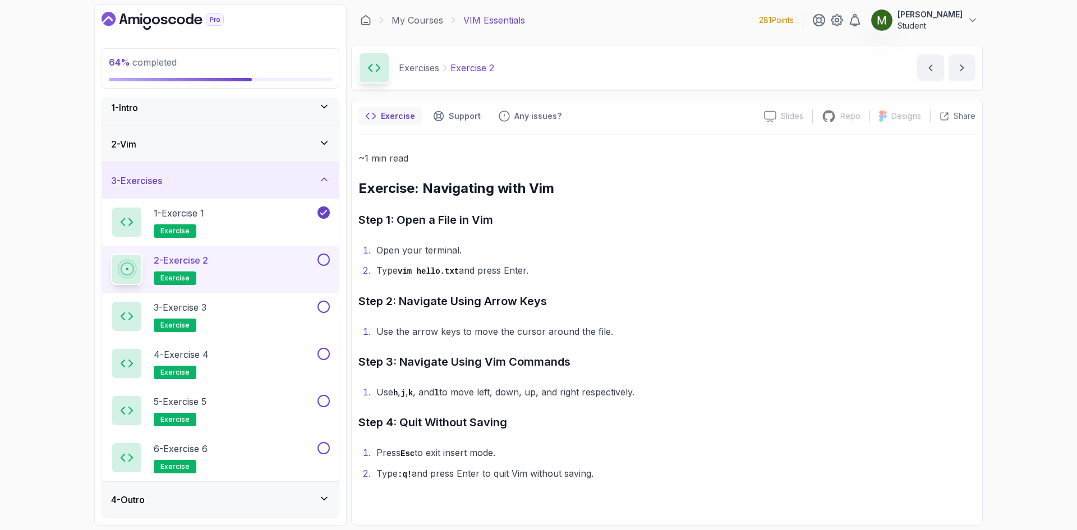
click at [319, 258] on button at bounding box center [323, 259] width 12 height 12
click at [275, 312] on div "3 - Exercise 3 exercise" at bounding box center [213, 316] width 204 height 31
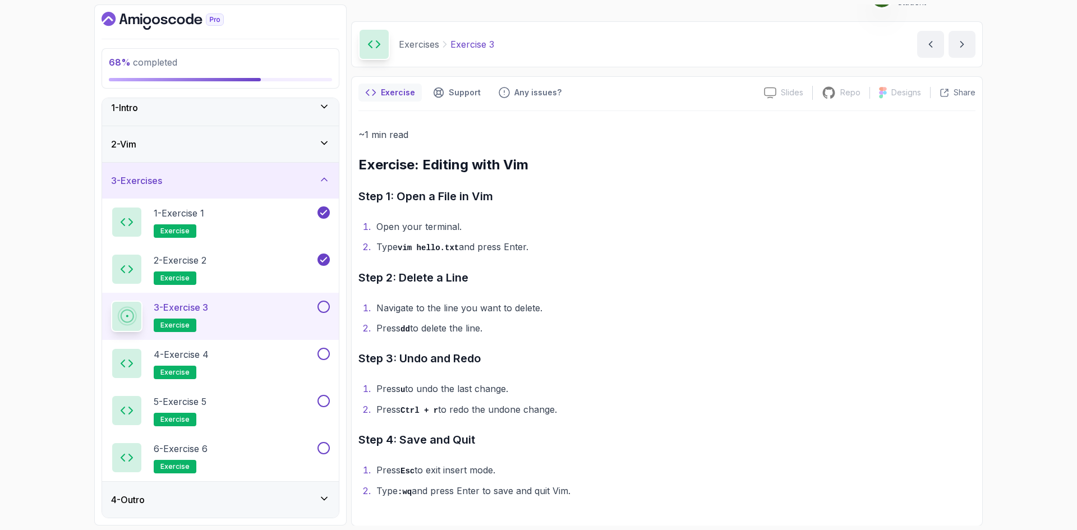
scroll to position [24, 0]
click at [324, 307] on button at bounding box center [323, 307] width 12 height 12
click at [324, 356] on button at bounding box center [323, 354] width 12 height 12
click at [322, 402] on button at bounding box center [323, 401] width 12 height 12
click at [323, 451] on button at bounding box center [323, 448] width 12 height 12
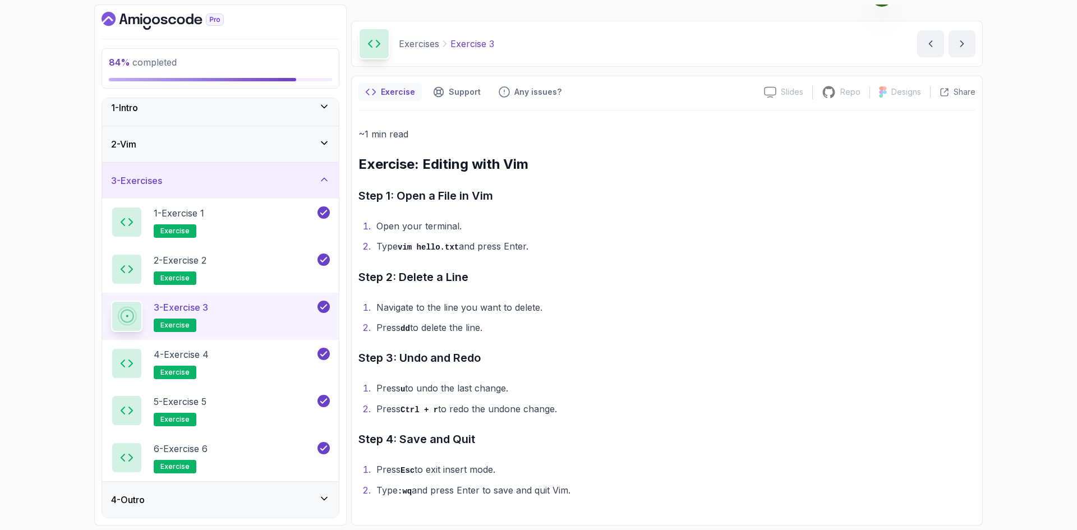
click at [285, 501] on div "4 - Outro" at bounding box center [220, 499] width 219 height 13
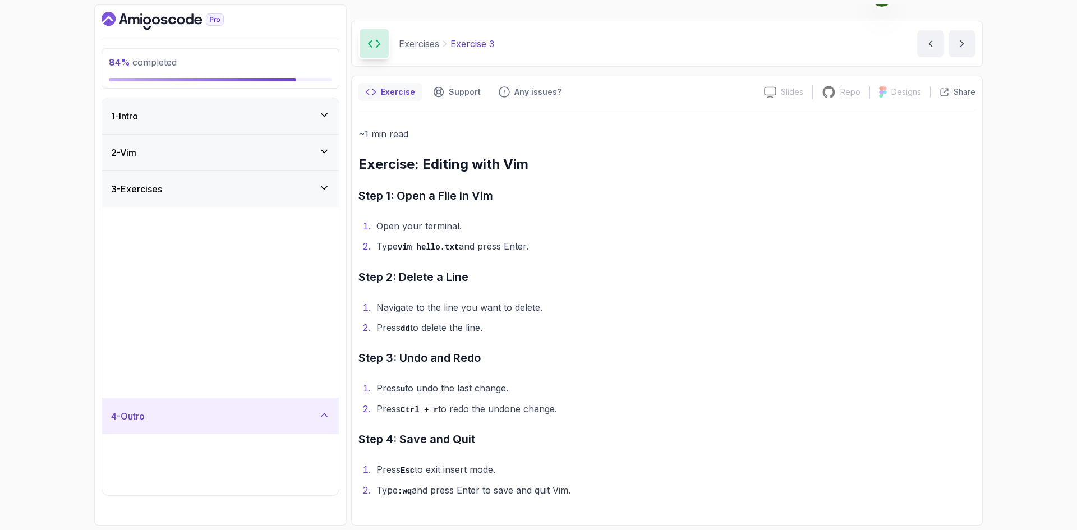
scroll to position [0, 0]
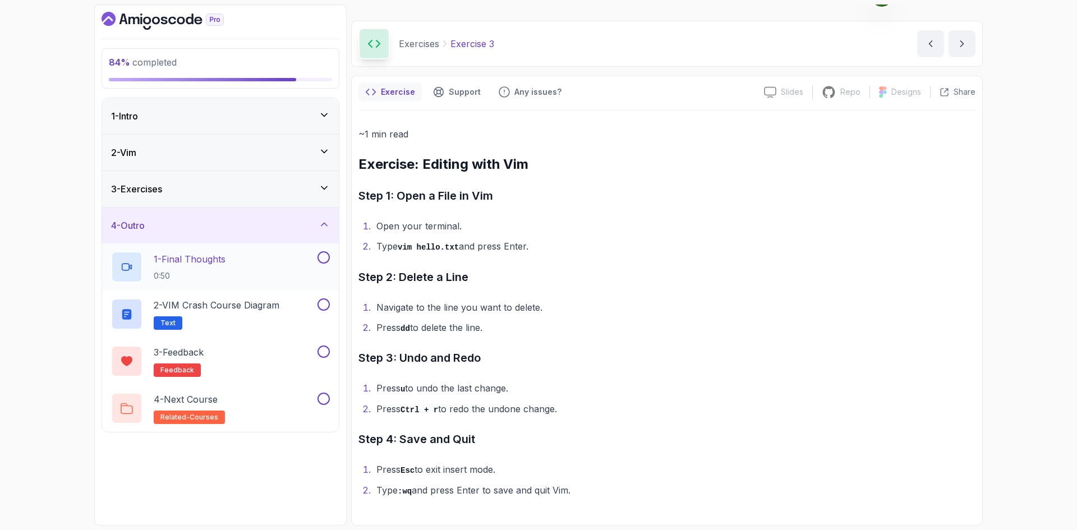
click at [261, 259] on div "1 - Final Thoughts 0:50" at bounding box center [213, 266] width 204 height 31
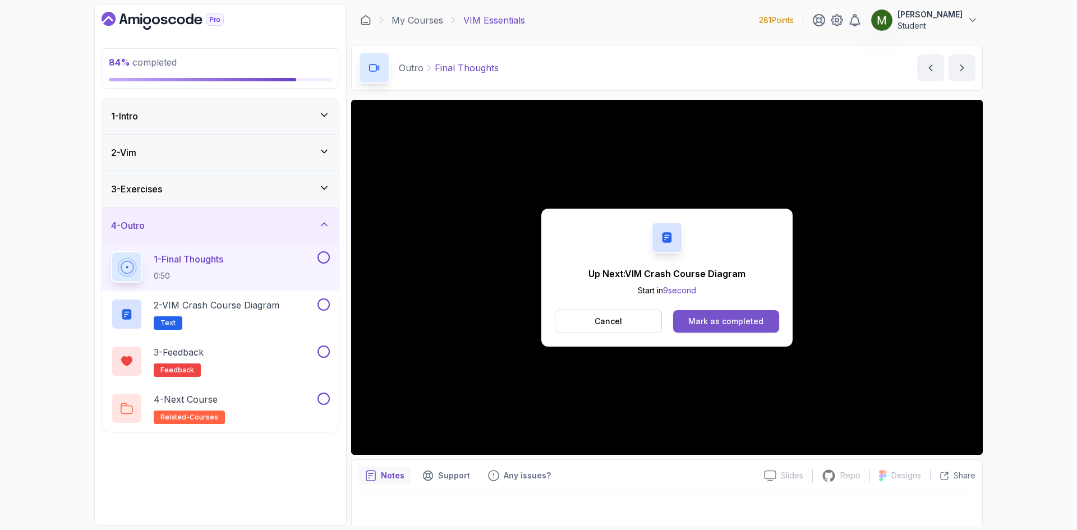
click at [723, 326] on div "Mark as completed" at bounding box center [725, 321] width 75 height 11
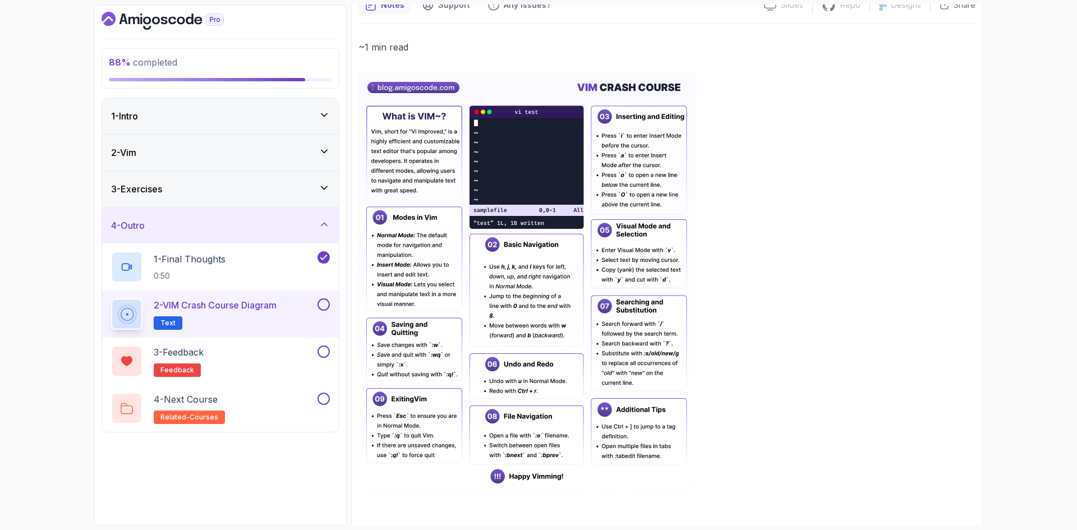
scroll to position [117, 0]
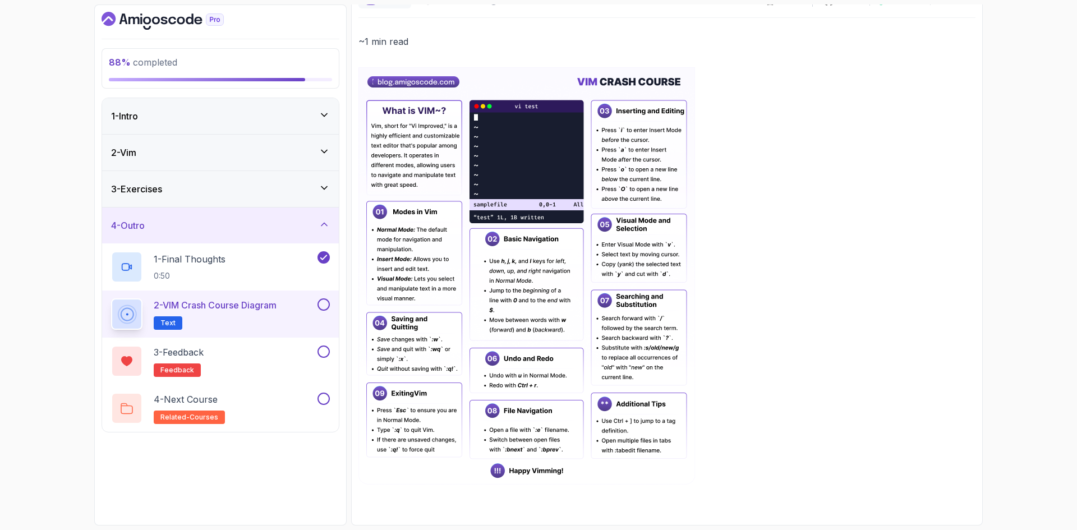
click at [322, 302] on button at bounding box center [323, 304] width 12 height 12
click at [250, 349] on div "3 - Feedback feedback" at bounding box center [213, 360] width 204 height 31
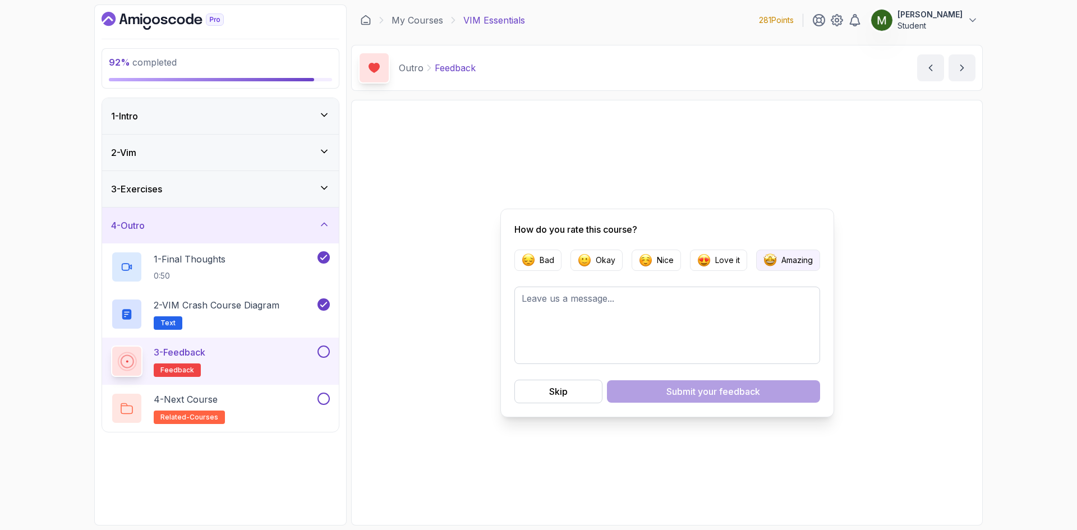
click at [771, 260] on img "button" at bounding box center [769, 259] width 13 height 13
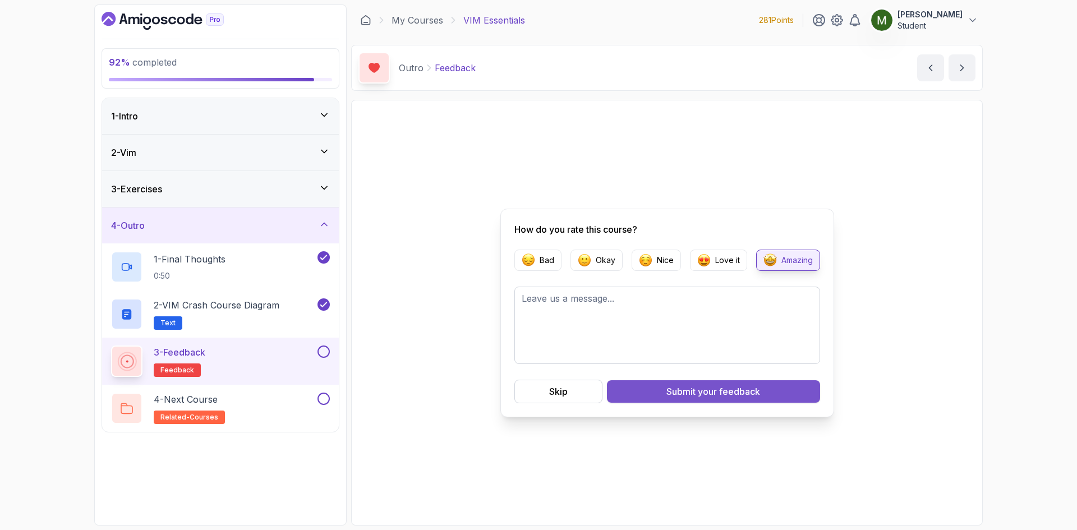
click at [726, 399] on button "Submit your feedback" at bounding box center [713, 391] width 213 height 22
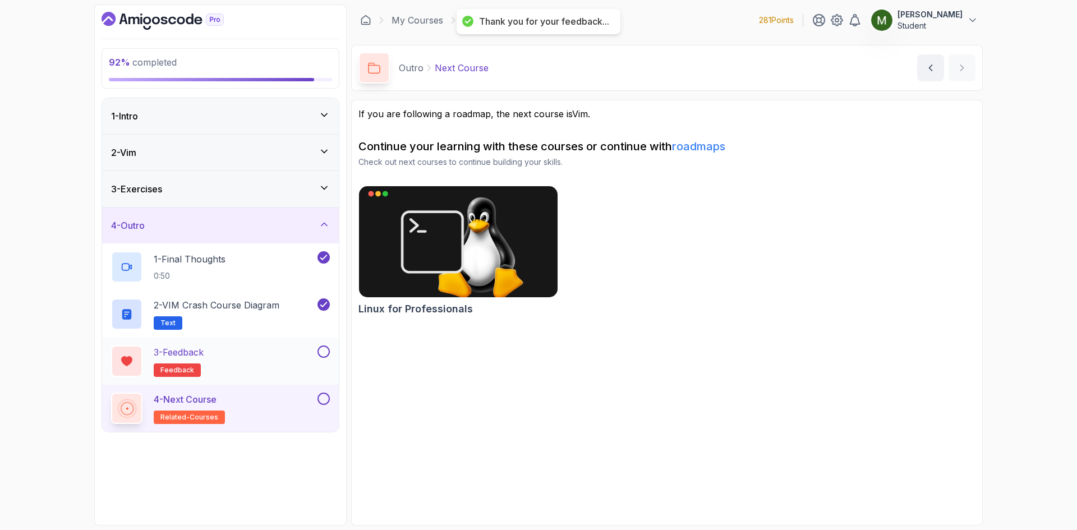
click at [322, 351] on button at bounding box center [323, 351] width 12 height 12
click at [476, 257] on img at bounding box center [458, 241] width 209 height 117
click at [324, 400] on button at bounding box center [323, 399] width 12 height 12
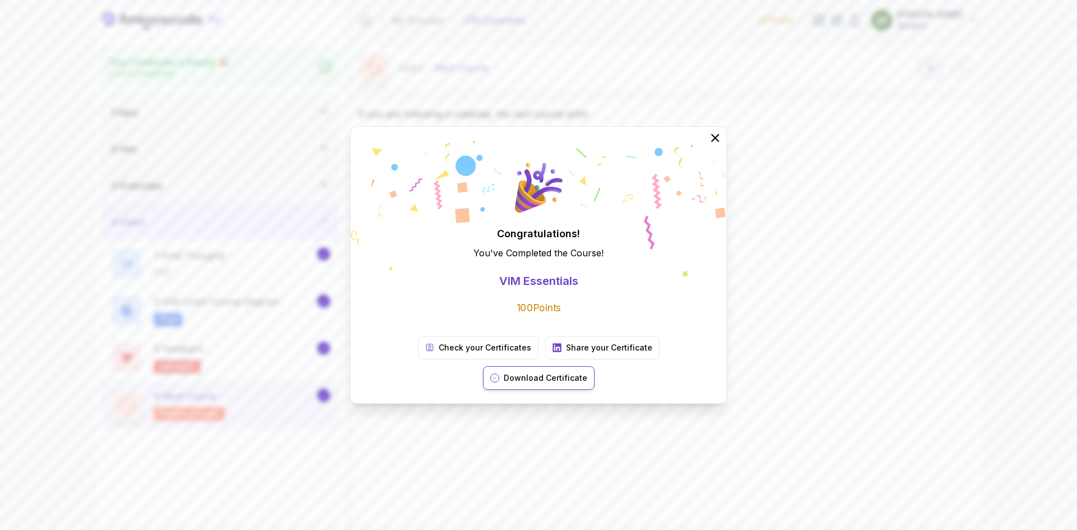
click at [594, 372] on button "Download Certificate" at bounding box center [539, 378] width 112 height 24
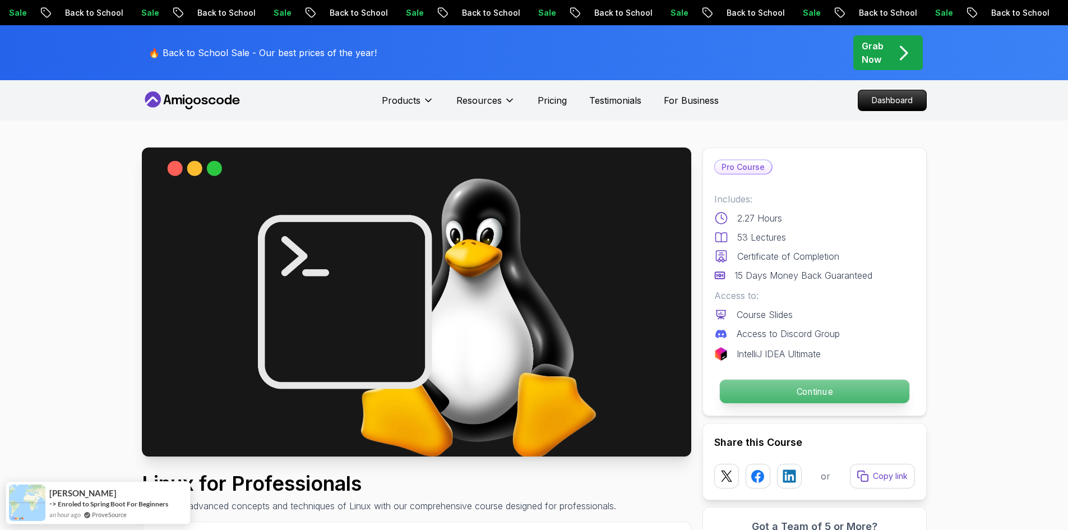
click at [791, 381] on p "Continue" at bounding box center [815, 392] width 190 height 24
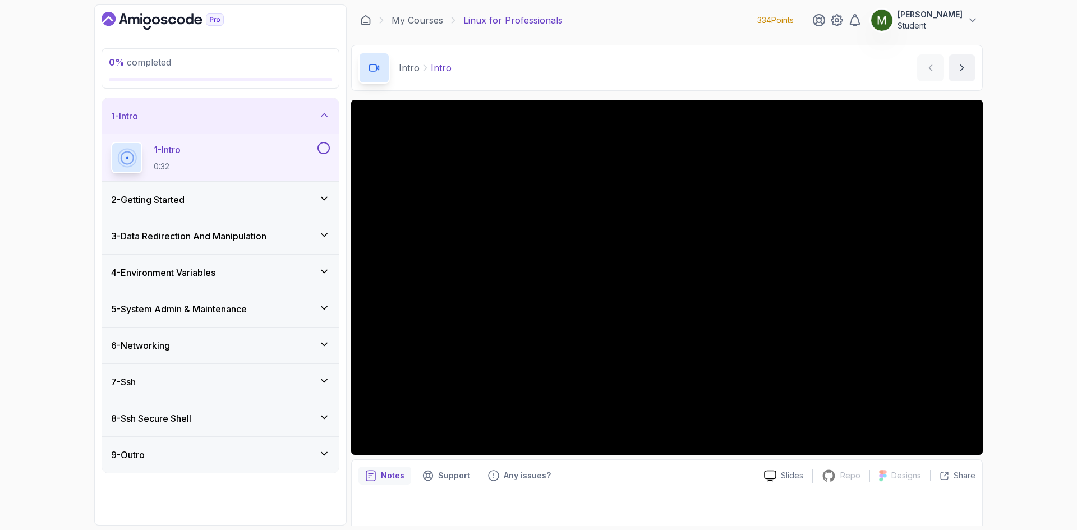
click at [274, 204] on div "2 - Getting Started" at bounding box center [220, 199] width 219 height 13
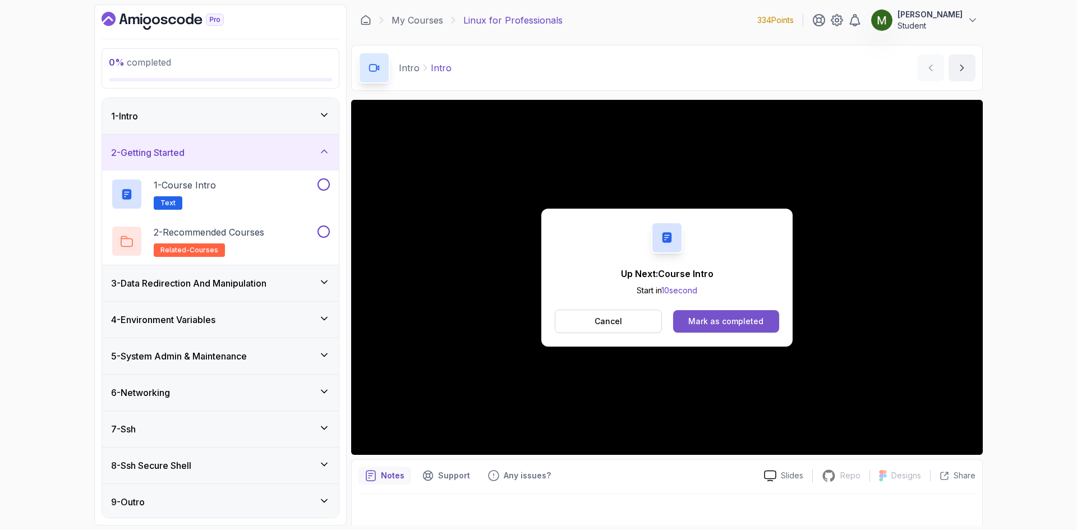
click at [707, 326] on div "Mark as completed" at bounding box center [725, 321] width 75 height 11
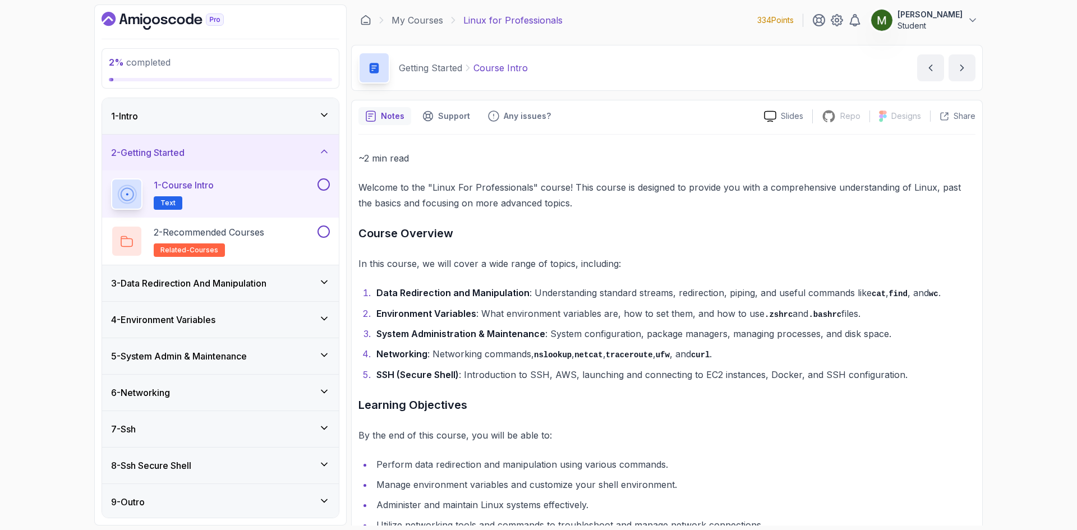
scroll to position [80, 0]
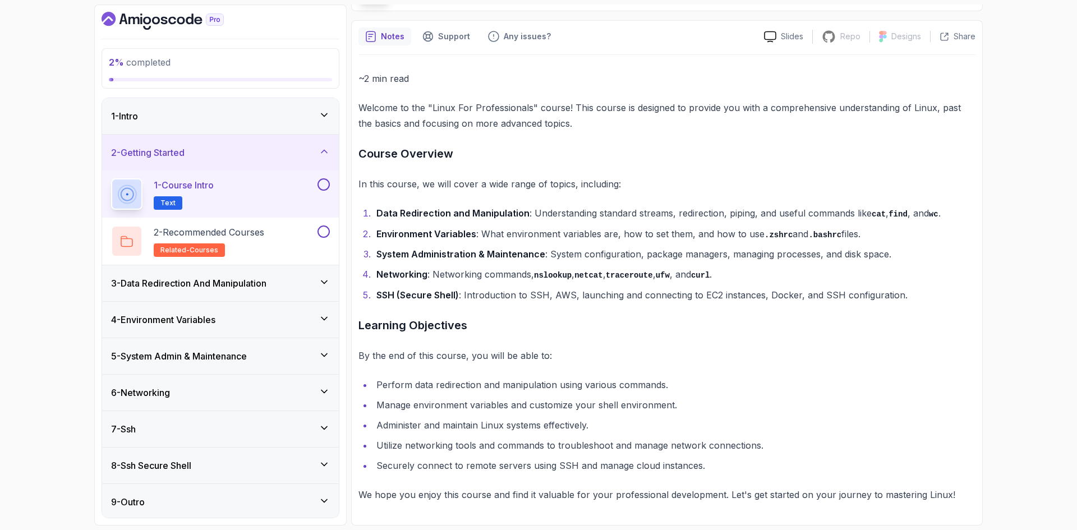
click at [321, 182] on button at bounding box center [323, 184] width 12 height 12
click at [284, 234] on div "2 - Recommended Courses related-courses" at bounding box center [213, 240] width 204 height 31
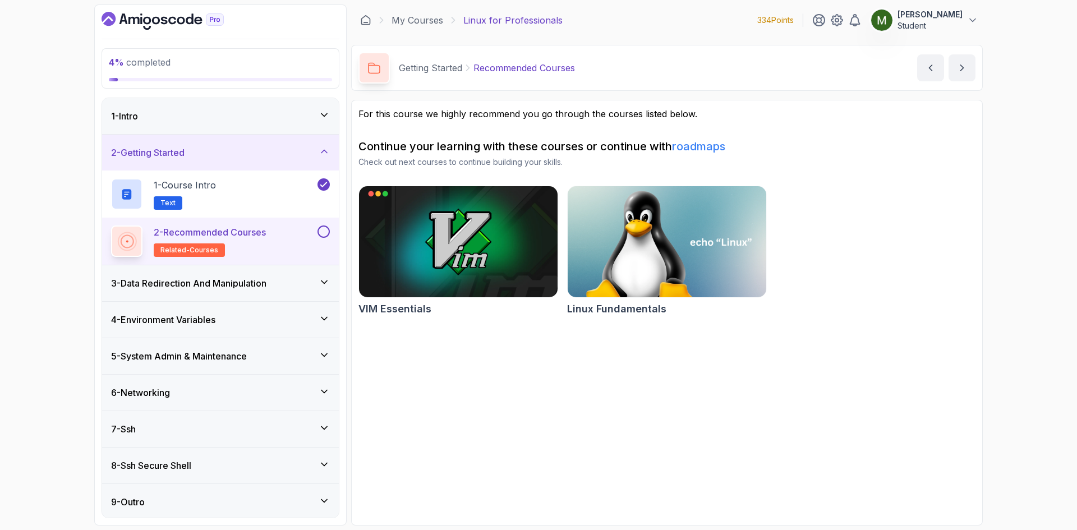
click at [325, 234] on button at bounding box center [323, 231] width 12 height 12
click at [264, 284] on h3 "3 - Data Redirection And Manipulation" at bounding box center [188, 282] width 155 height 13
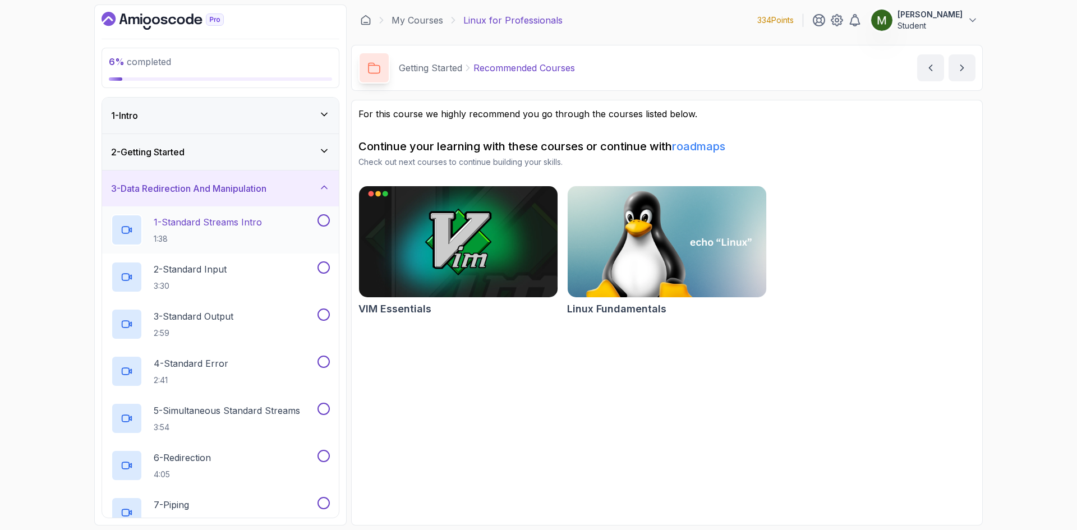
click at [269, 229] on div "1 - Standard Streams Intro 1:38" at bounding box center [213, 229] width 204 height 31
